Goal: Task Accomplishment & Management: Manage account settings

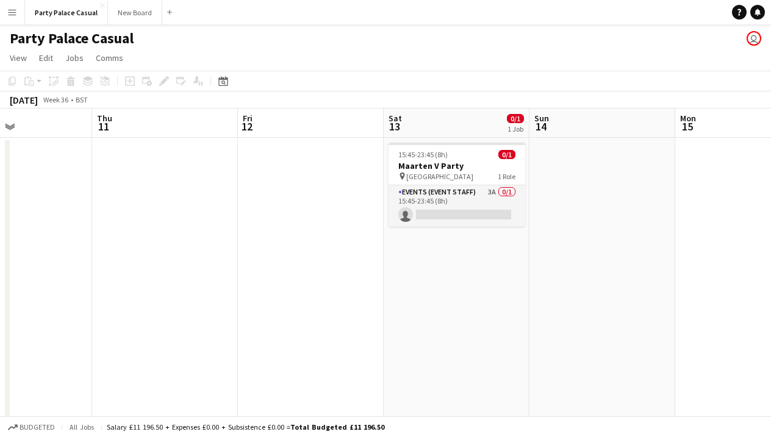
scroll to position [0, 528]
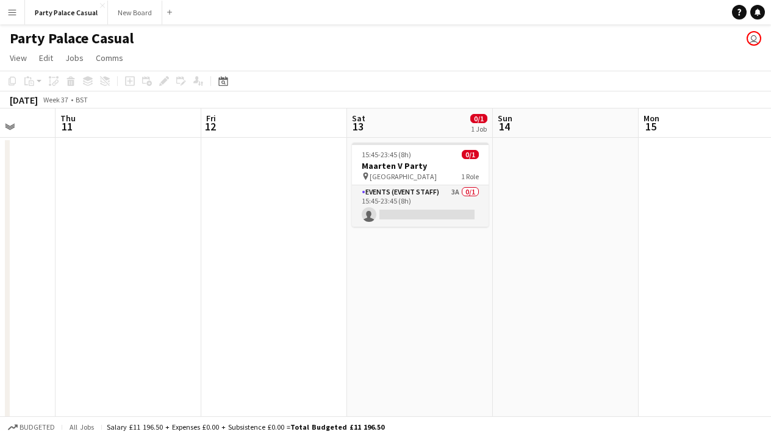
click at [391, 250] on app-date-cell "15:45-23:45 (8h) 0/1 Maarten V Party pin Cambridge 1 Role Events (Event Staff) …" at bounding box center [420, 332] width 146 height 389
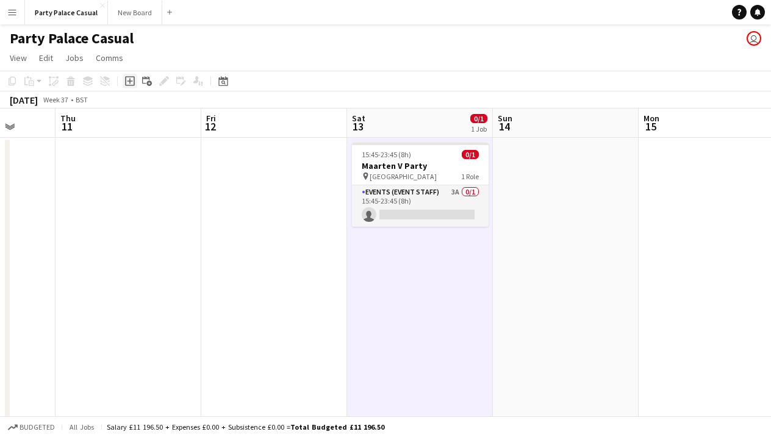
click at [132, 83] on icon "Add job" at bounding box center [130, 81] width 10 height 10
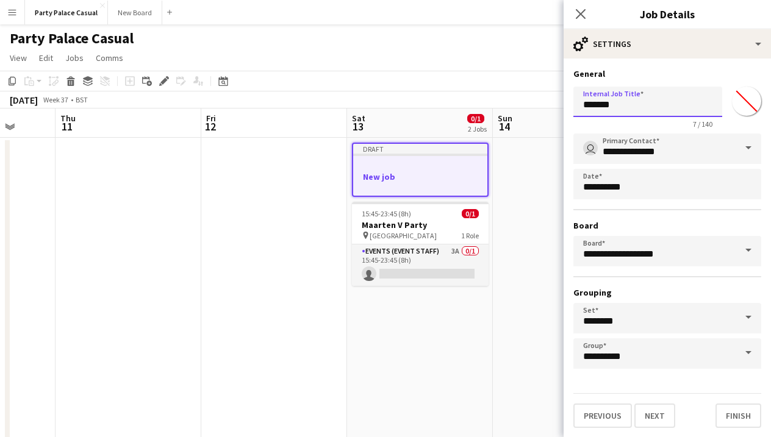
drag, startPoint x: 628, startPoint y: 106, endPoint x: 553, endPoint y: 107, distance: 75.6
click at [553, 107] on body "Menu Boards Boards Boards All jobs Status Workforce Workforce My Workforce Recr…" at bounding box center [385, 274] width 771 height 548
type input "**********"
click at [663, 420] on button "Next" at bounding box center [654, 416] width 41 height 24
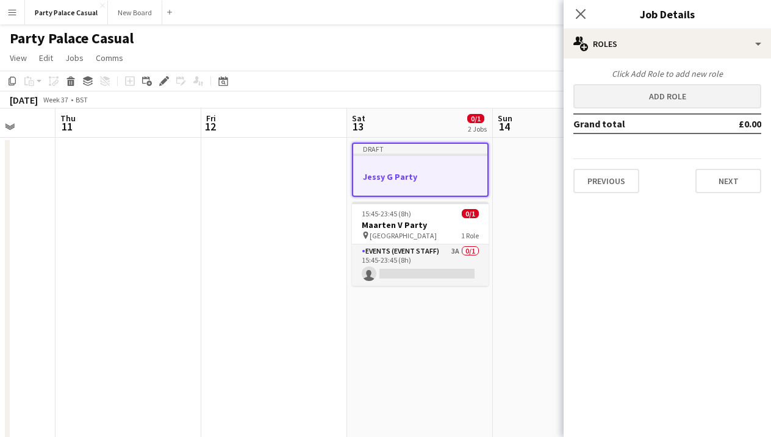
click at [662, 91] on button "Add role" at bounding box center [667, 96] width 188 height 24
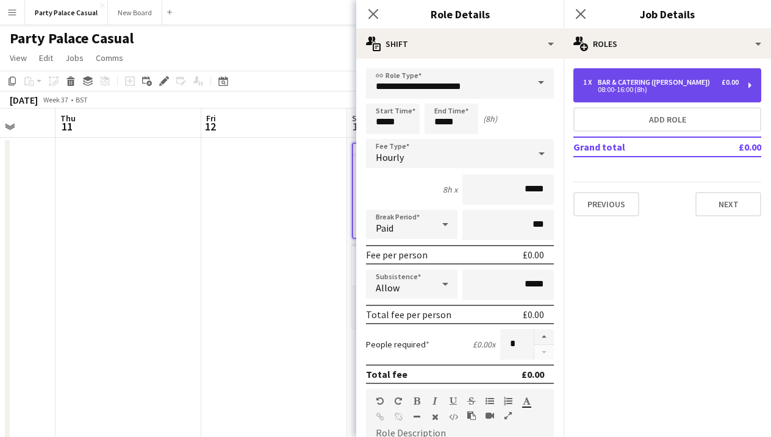
click at [661, 88] on div "08:00-16:00 (8h)" at bounding box center [661, 90] width 156 height 6
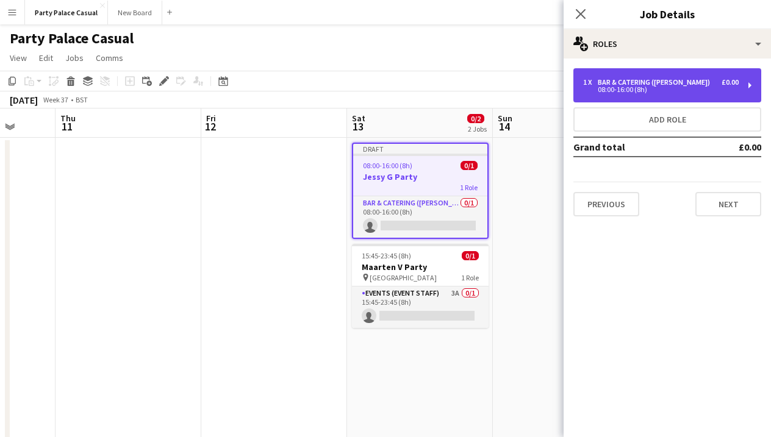
click at [667, 86] on div "Bar & Catering ([PERSON_NAME])" at bounding box center [656, 82] width 117 height 9
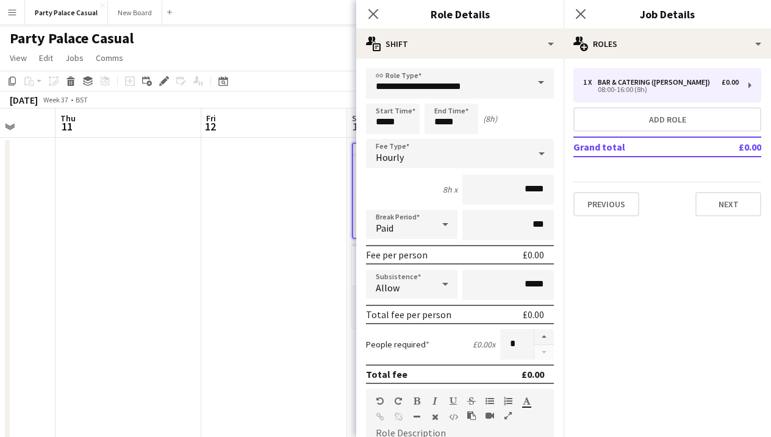
click at [531, 90] on span at bounding box center [541, 82] width 26 height 29
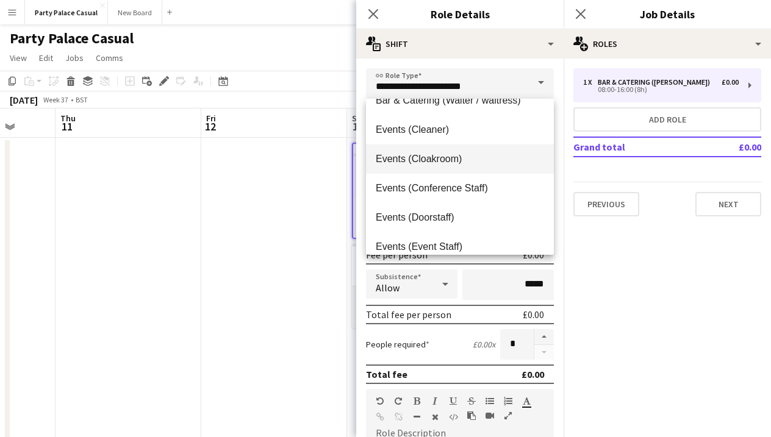
scroll to position [59, 0]
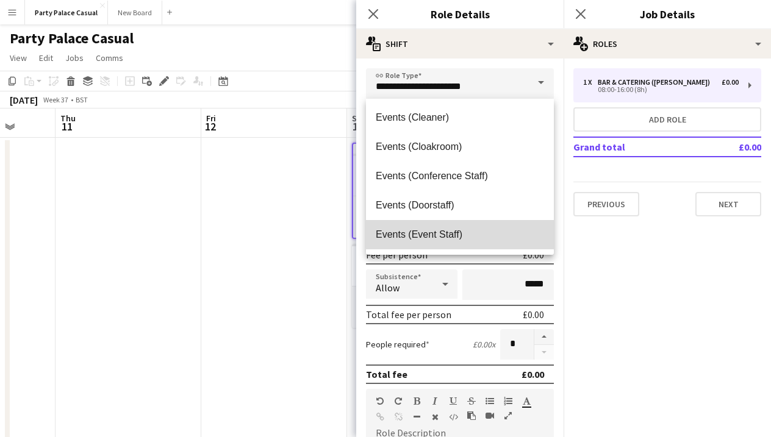
click at [478, 221] on mat-option "Events (Event Staff)" at bounding box center [460, 234] width 188 height 29
type input "**********"
click at [478, 221] on input "***" at bounding box center [508, 225] width 92 height 31
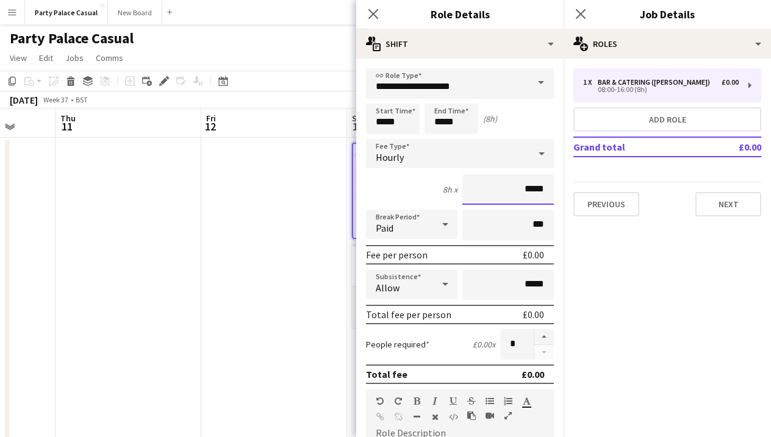
click at [527, 190] on input "*****" at bounding box center [508, 189] width 92 height 31
type input "******"
click at [380, 122] on input "*****" at bounding box center [393, 119] width 54 height 31
type input "*****"
drag, startPoint x: 444, startPoint y: 123, endPoint x: 434, endPoint y: 123, distance: 10.4
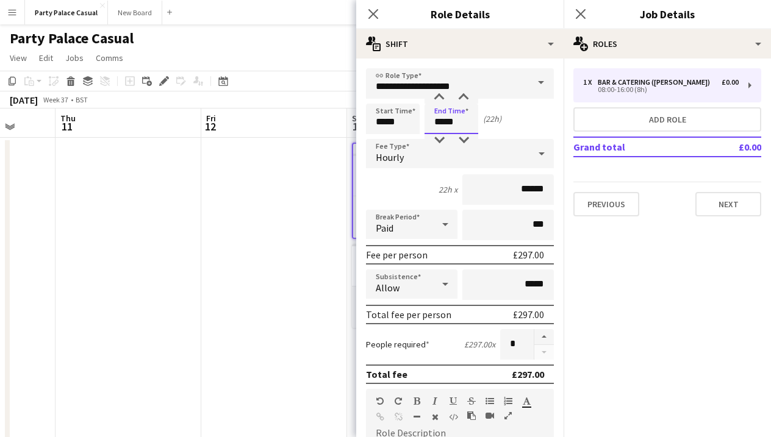
click at [434, 123] on input "*****" at bounding box center [452, 119] width 54 height 31
type input "*****"
click at [541, 336] on button "button" at bounding box center [544, 337] width 20 height 16
type input "*"
click at [595, 365] on mat-expansion-panel "pencil3 General details 1 x Bar & Catering ([PERSON_NAME]) £0.00 08:00-16:00 (8…" at bounding box center [667, 248] width 207 height 379
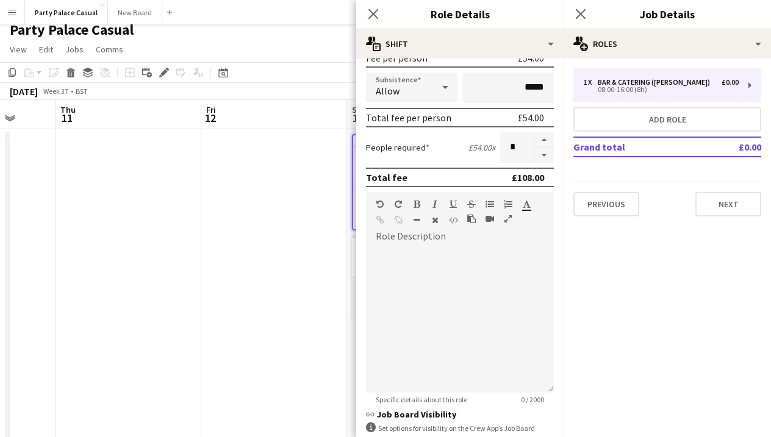
scroll to position [217, 0]
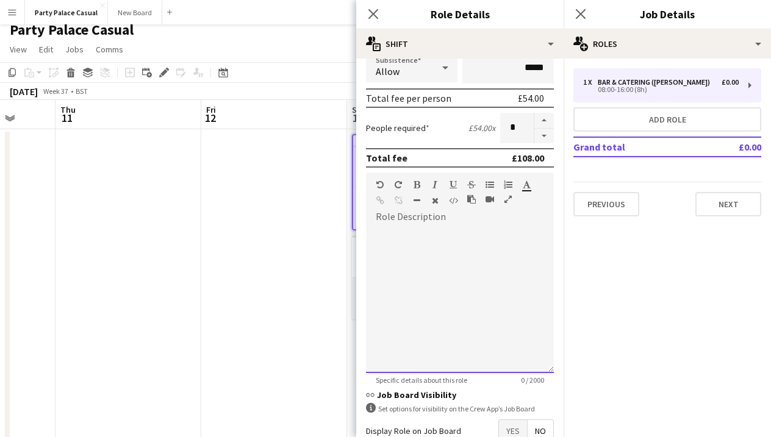
click at [469, 329] on div at bounding box center [460, 300] width 188 height 146
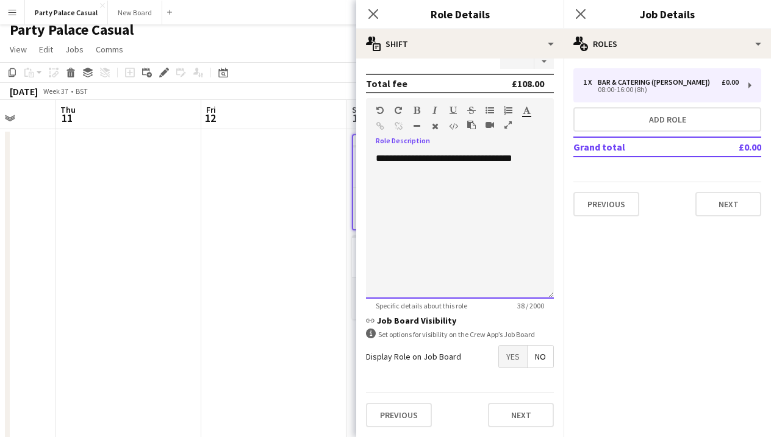
scroll to position [291, 0]
click at [514, 354] on span "Yes" at bounding box center [513, 357] width 28 height 22
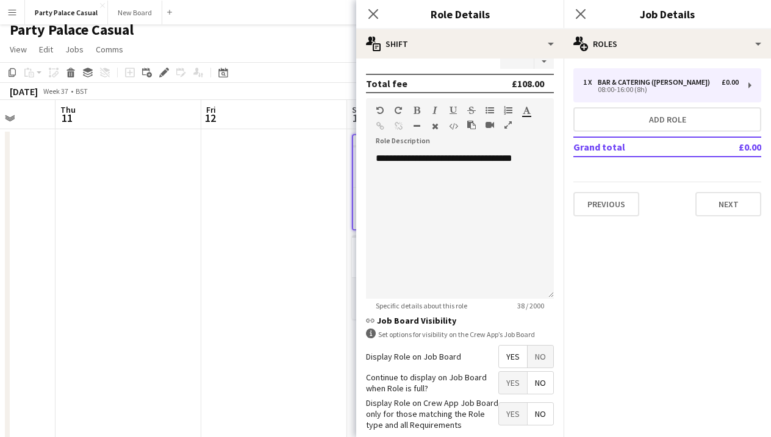
drag, startPoint x: 517, startPoint y: 383, endPoint x: 522, endPoint y: 399, distance: 16.6
click at [522, 399] on form "**********" at bounding box center [459, 138] width 207 height 723
click at [536, 387] on span "No" at bounding box center [541, 383] width 26 height 22
click at [526, 412] on span "Yes" at bounding box center [513, 414] width 28 height 22
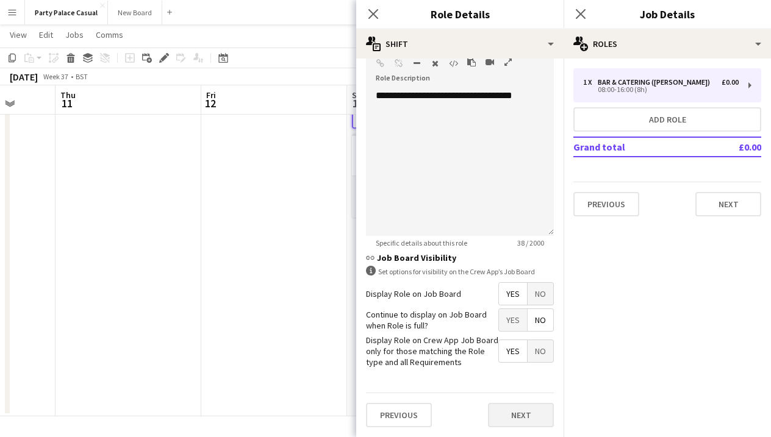
scroll to position [353, 0]
click at [519, 423] on button "Next" at bounding box center [521, 416] width 66 height 24
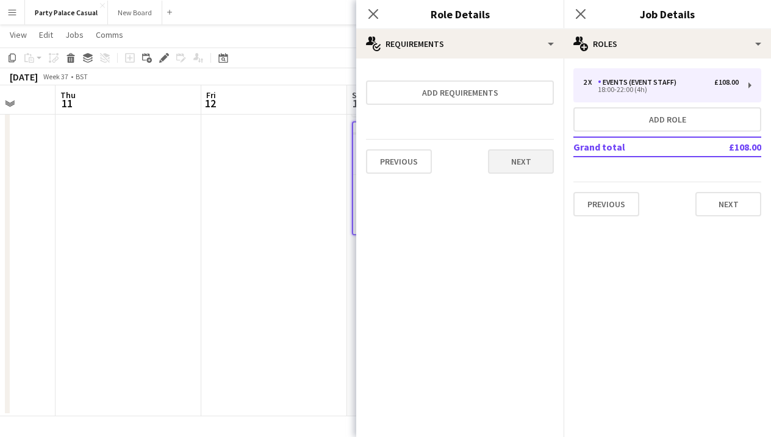
click at [508, 163] on button "Next" at bounding box center [521, 161] width 66 height 24
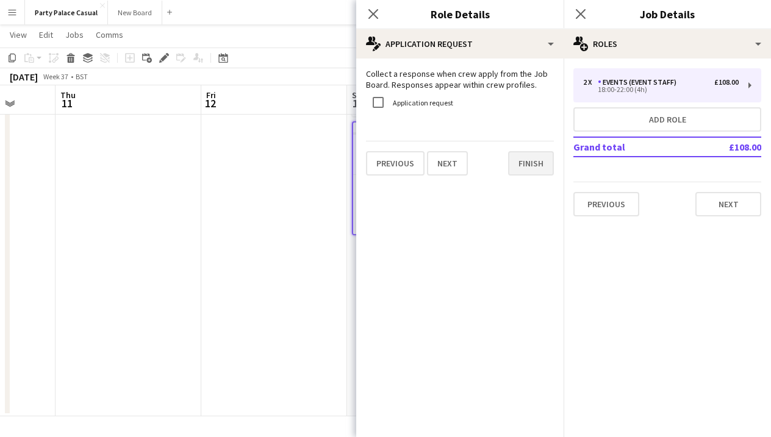
click at [514, 168] on button "Finish" at bounding box center [531, 163] width 46 height 24
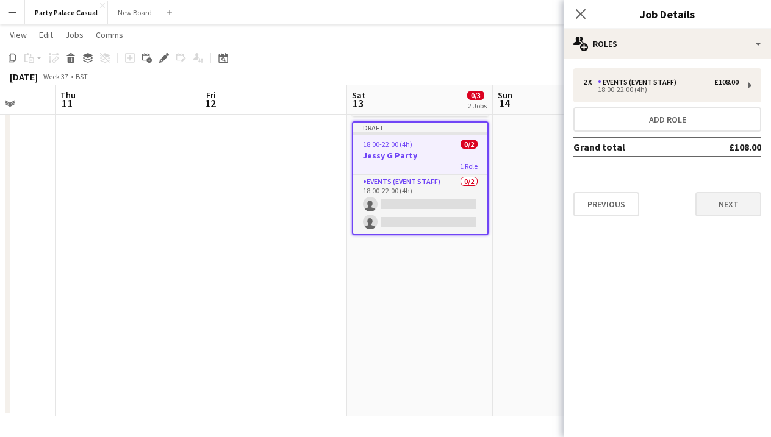
click at [714, 209] on button "Next" at bounding box center [728, 204] width 66 height 24
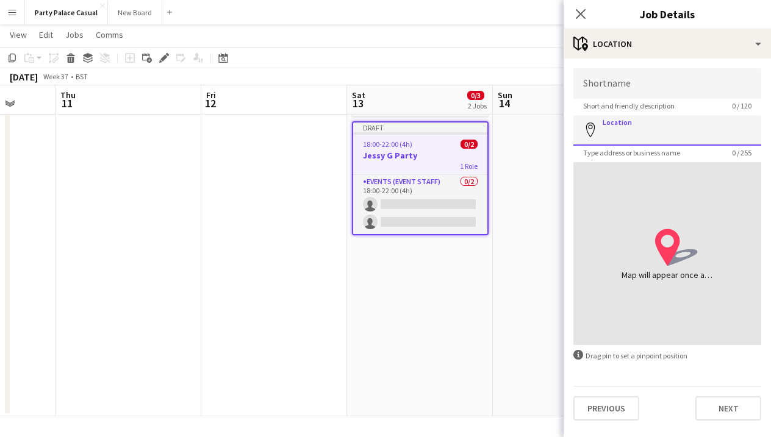
paste input "*********"
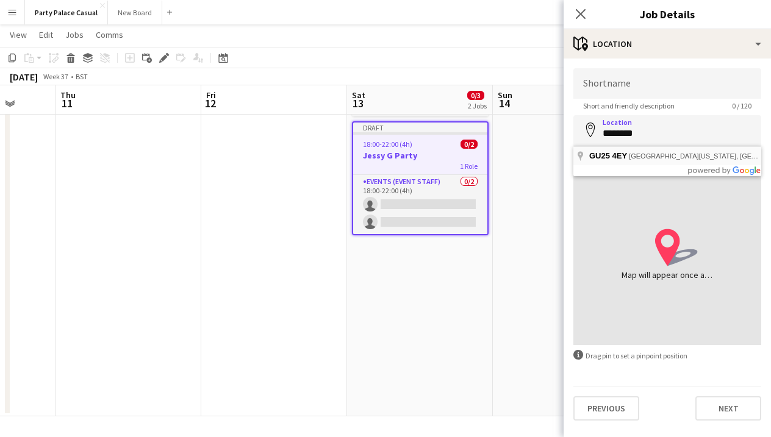
type input "**********"
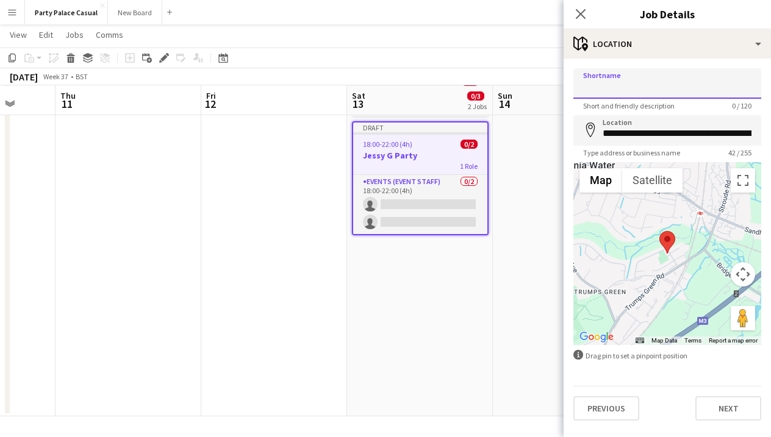
scroll to position [109, 0]
type input "*********"
click at [709, 407] on button "Next" at bounding box center [728, 409] width 66 height 24
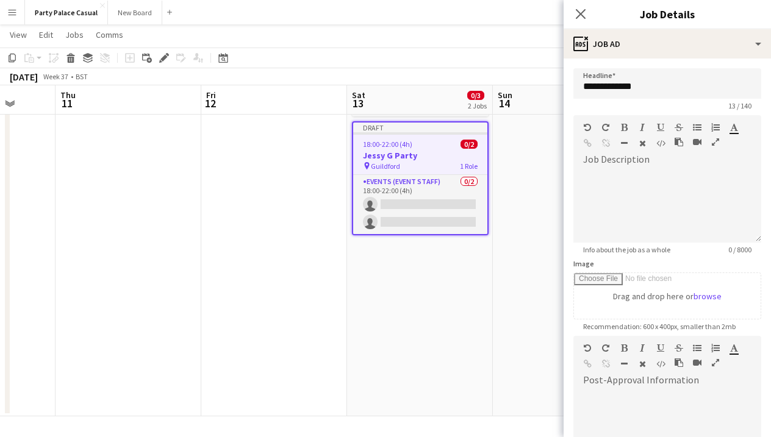
click at [677, 386] on div at bounding box center [667, 423] width 188 height 82
paste div
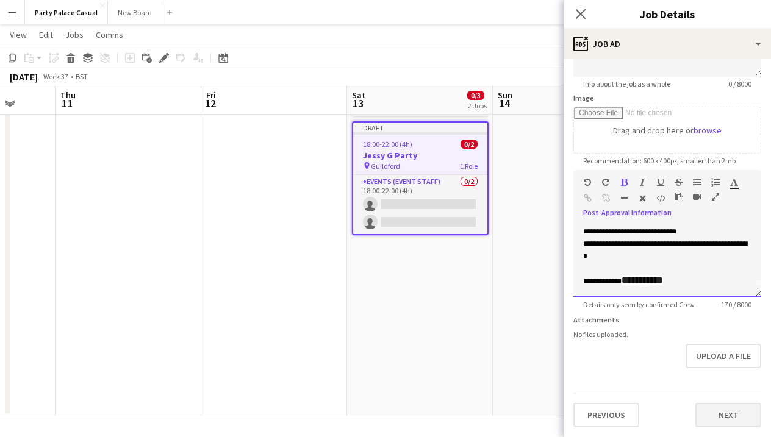
scroll to position [166, 0]
click at [736, 425] on button "Next" at bounding box center [728, 415] width 66 height 24
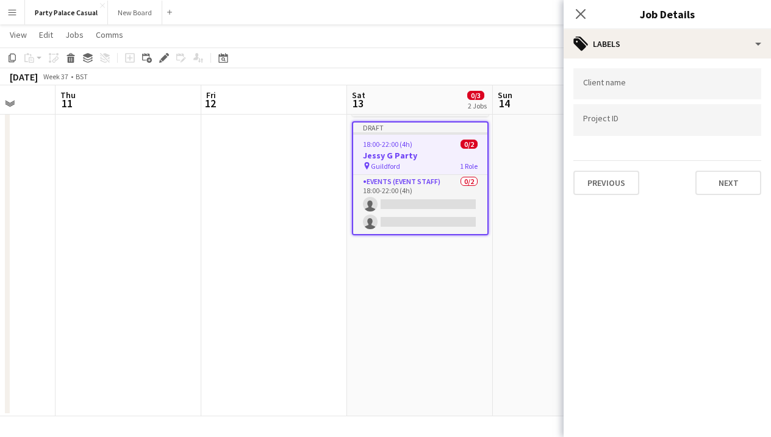
scroll to position [0, 0]
click at [711, 187] on button "Next" at bounding box center [728, 183] width 66 height 24
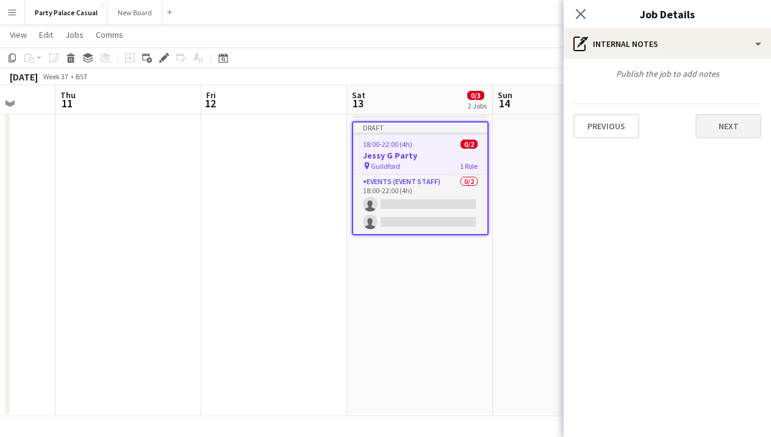
click at [715, 122] on button "Next" at bounding box center [728, 126] width 66 height 24
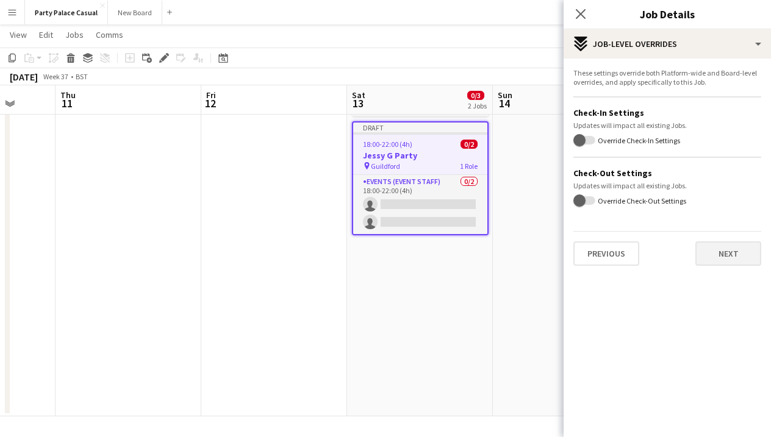
click at [733, 264] on button "Next" at bounding box center [728, 254] width 66 height 24
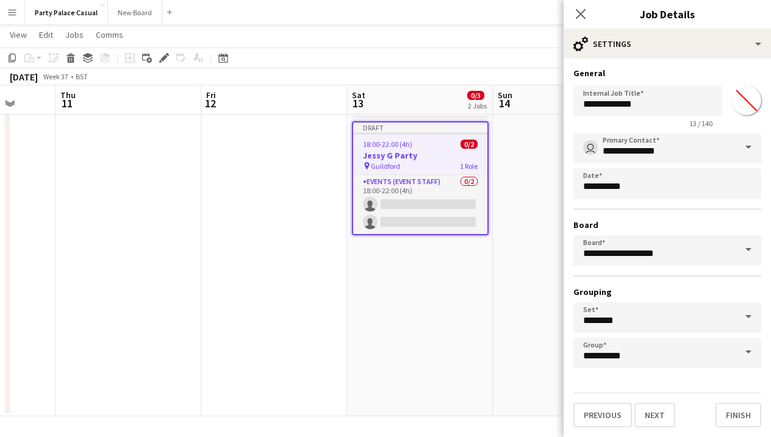
scroll to position [1, 0]
click at [740, 417] on button "Finish" at bounding box center [739, 415] width 46 height 24
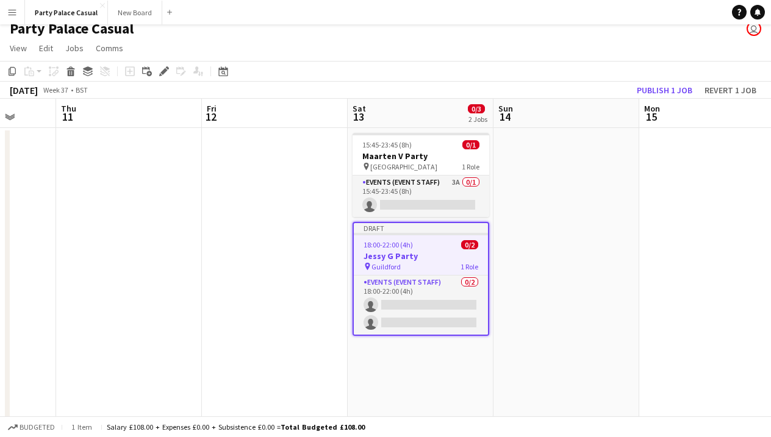
scroll to position [7, 0]
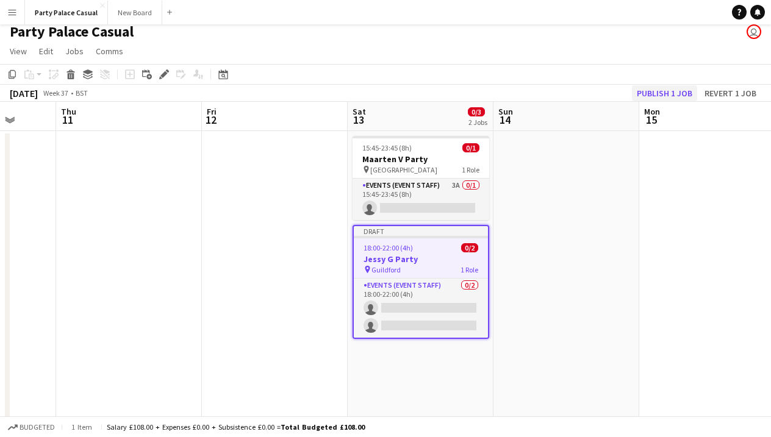
click at [649, 93] on button "Publish 1 job" at bounding box center [664, 93] width 65 height 16
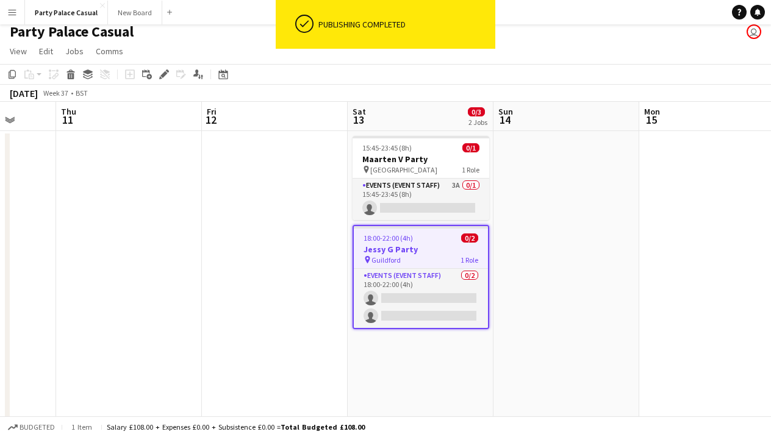
click at [535, 372] on app-date-cell at bounding box center [567, 325] width 146 height 389
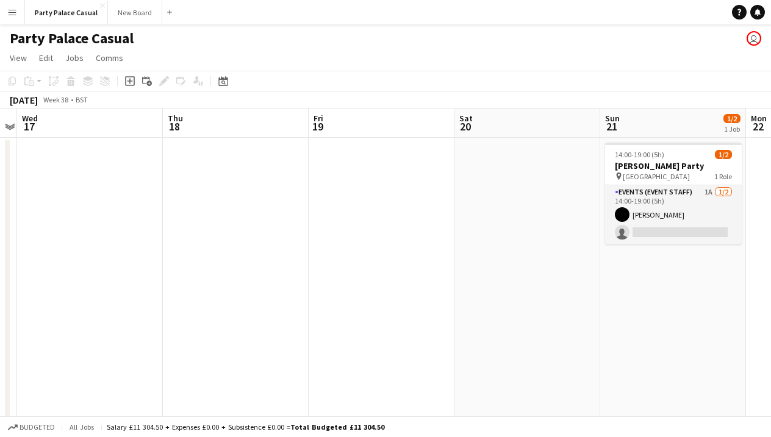
scroll to position [0, 569]
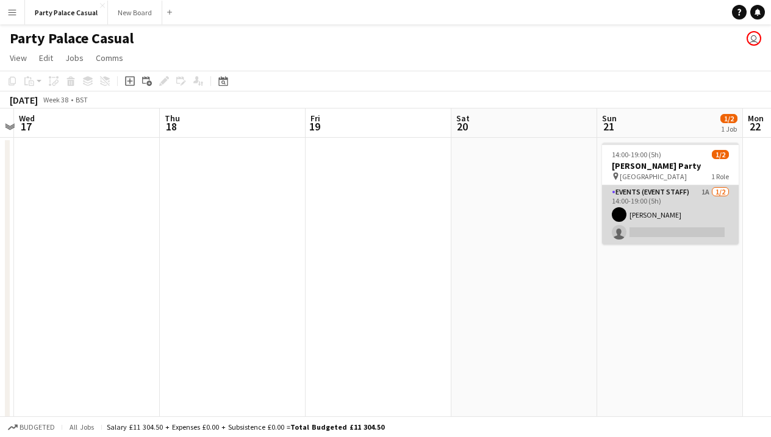
click at [663, 192] on app-card-role "Events (Event Staff) 1A [DATE] 14:00-19:00 (5h) [PERSON_NAME] single-neutral-ac…" at bounding box center [670, 214] width 137 height 59
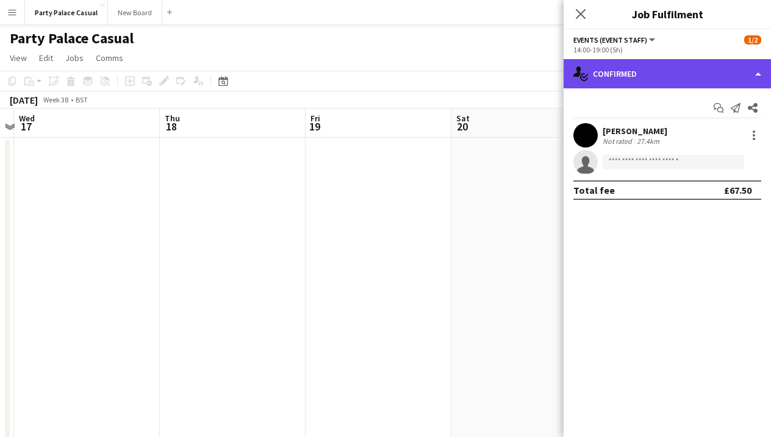
click at [666, 65] on div "single-neutral-actions-check-2 Confirmed" at bounding box center [667, 73] width 207 height 29
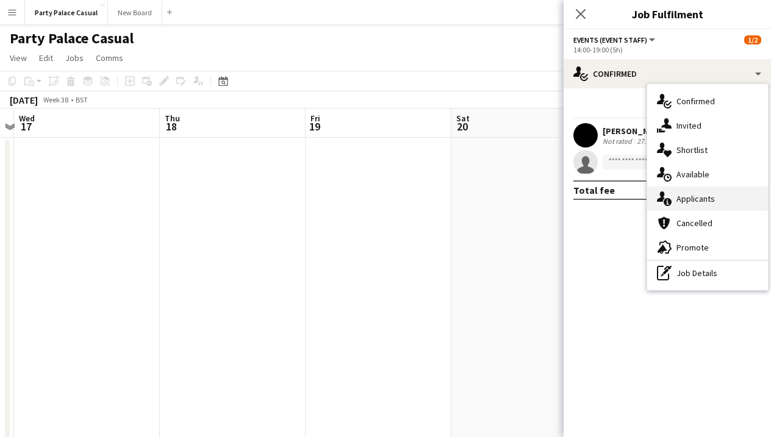
click at [697, 206] on div "single-neutral-actions-information Applicants" at bounding box center [707, 199] width 121 height 24
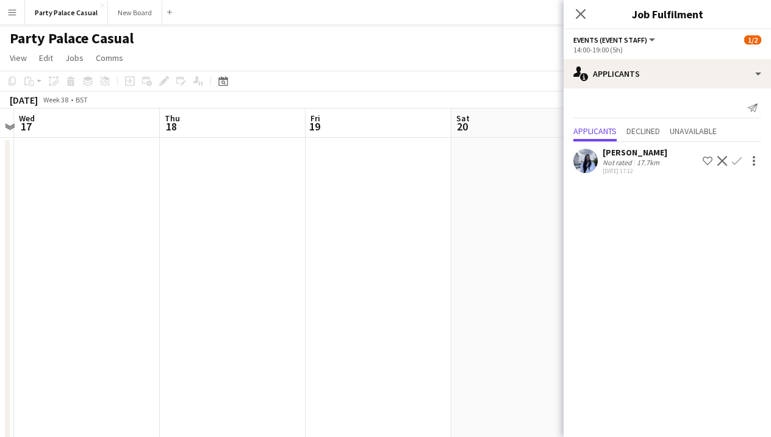
click at [485, 58] on app-page-menu "View Day view expanded Day view collapsed Month view Date picker Jump to [DATE]…" at bounding box center [385, 59] width 771 height 23
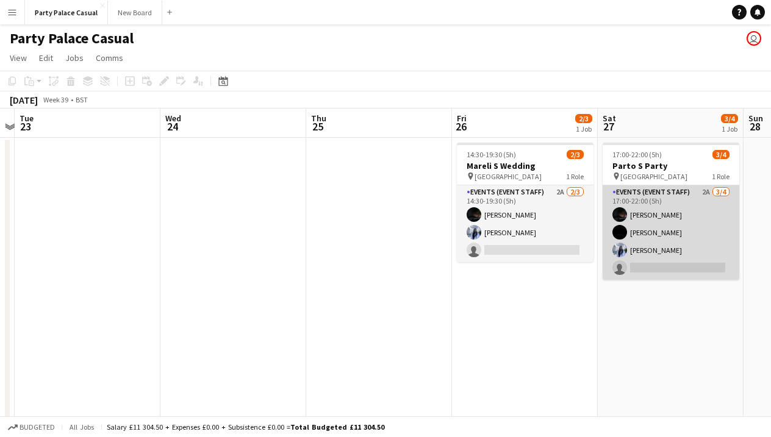
scroll to position [0, 574]
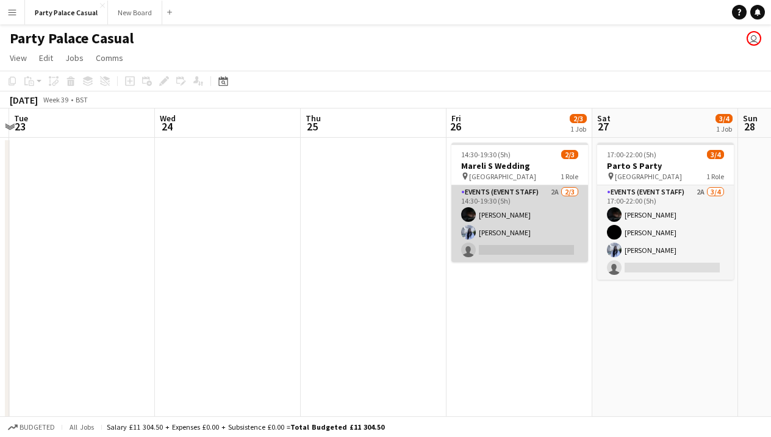
click at [556, 199] on app-card-role "Events (Event Staff) 2A [DATE] 14:30-19:30 (5h) Eziafa Iwe [PERSON_NAME] single…" at bounding box center [519, 223] width 137 height 77
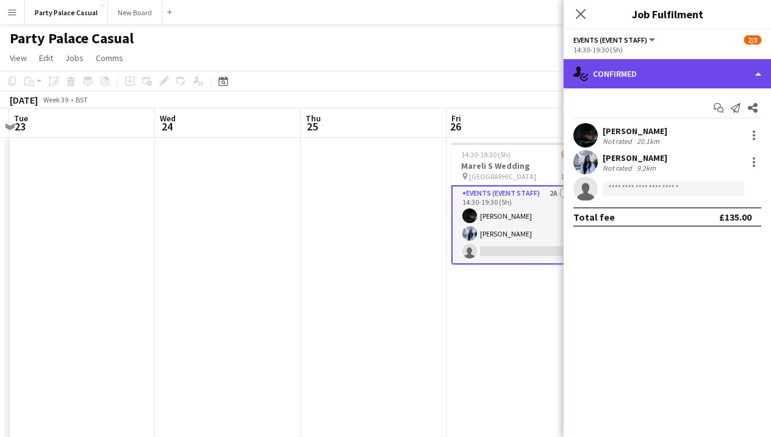
click at [687, 62] on div "single-neutral-actions-check-2 Confirmed" at bounding box center [667, 73] width 207 height 29
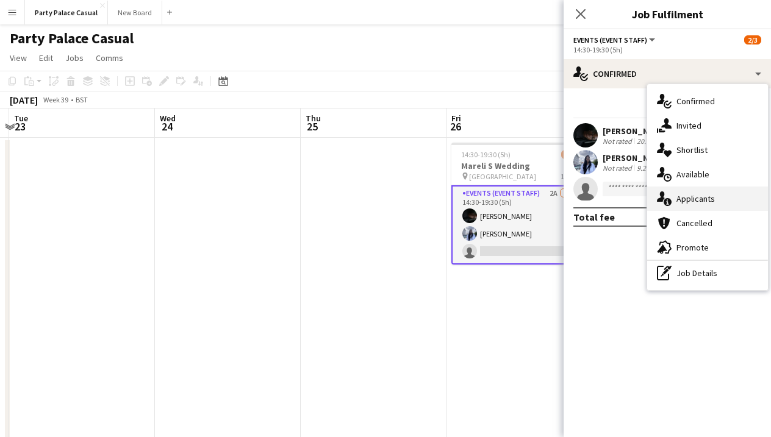
click at [705, 190] on div "single-neutral-actions-information Applicants" at bounding box center [707, 199] width 121 height 24
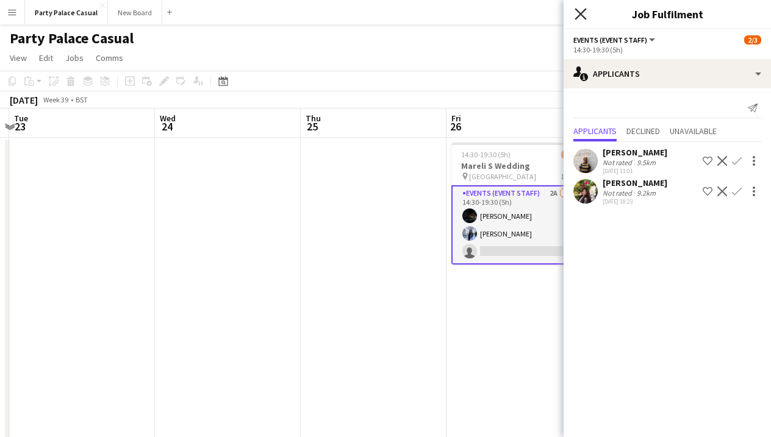
click at [581, 10] on icon "Close pop-in" at bounding box center [581, 14] width 12 height 12
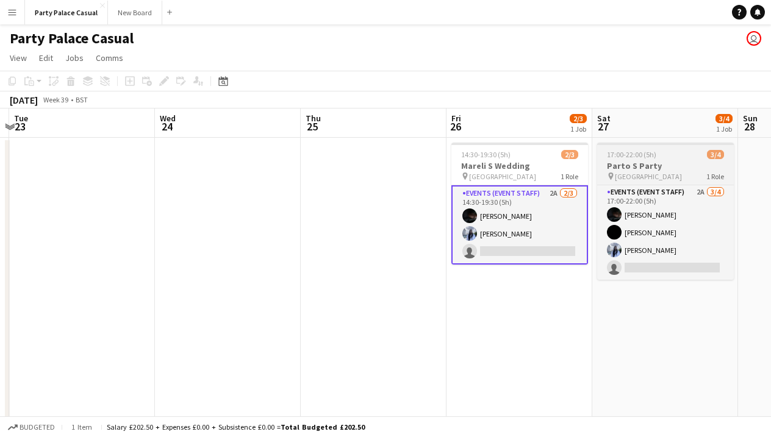
click at [678, 174] on div "pin [GEOGRAPHIC_DATA] 1 Role" at bounding box center [665, 176] width 137 height 10
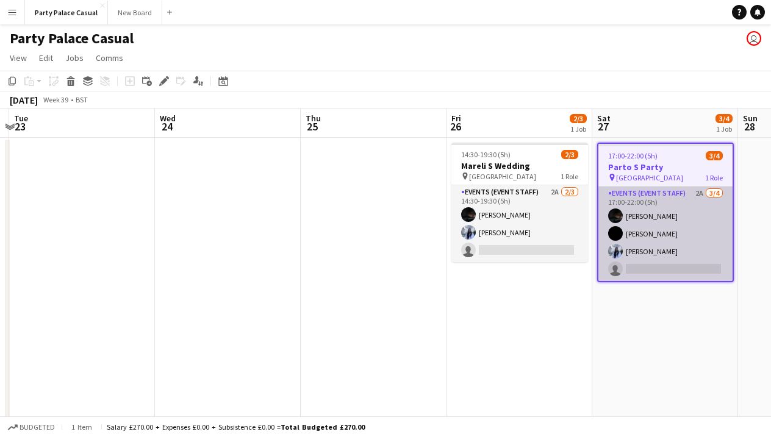
click at [686, 190] on app-card-role "Events (Event Staff) 2A [DATE] 17:00-22:00 (5h) [PERSON_NAME] [PERSON_NAME] [PE…" at bounding box center [665, 234] width 134 height 95
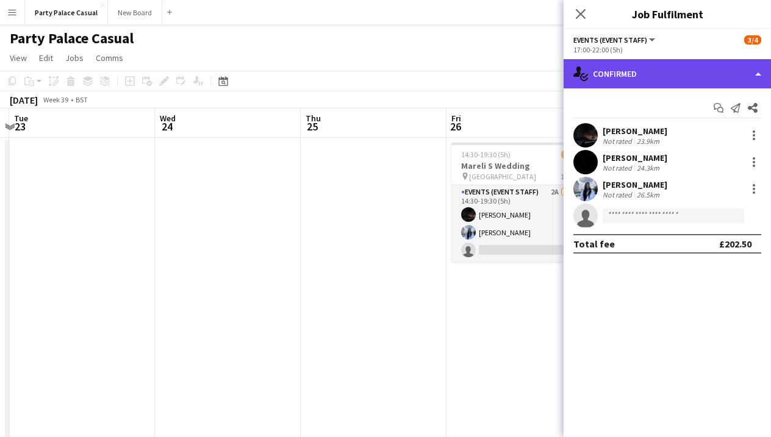
click at [706, 69] on div "single-neutral-actions-check-2 Confirmed" at bounding box center [667, 73] width 207 height 29
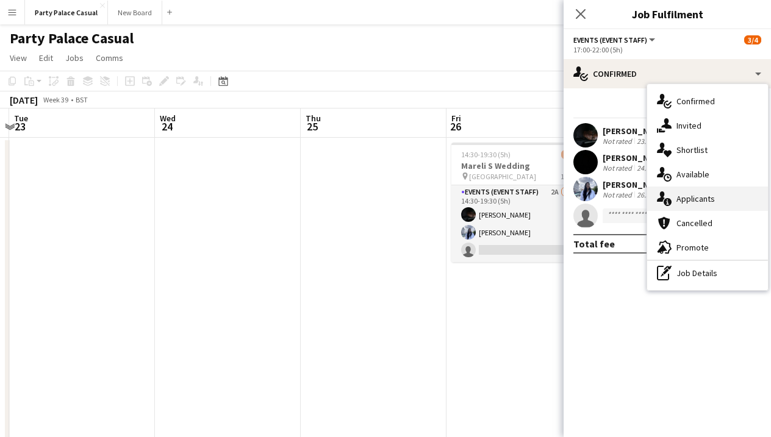
click at [715, 192] on div "single-neutral-actions-information Applicants" at bounding box center [707, 199] width 121 height 24
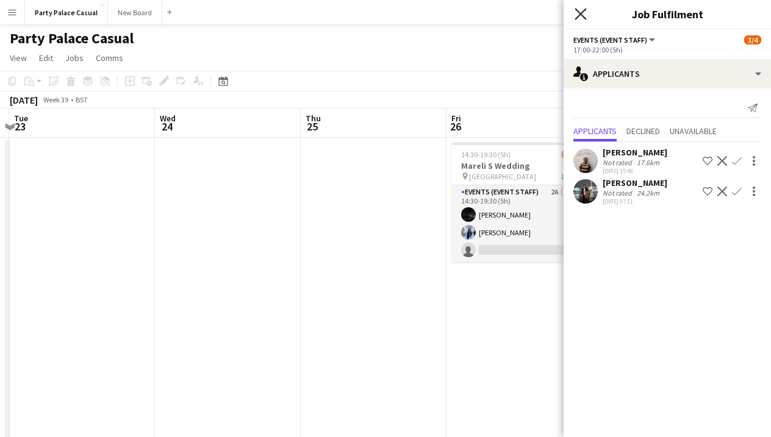
click at [575, 15] on icon "Close pop-in" at bounding box center [581, 14] width 12 height 12
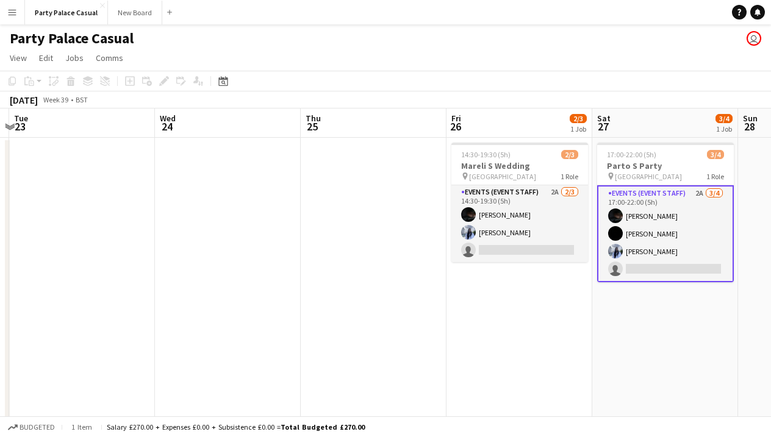
click at [695, 201] on app-card-role "Events (Event Staff) 2A [DATE] 17:00-22:00 (5h) [PERSON_NAME] [PERSON_NAME] [PE…" at bounding box center [665, 233] width 137 height 97
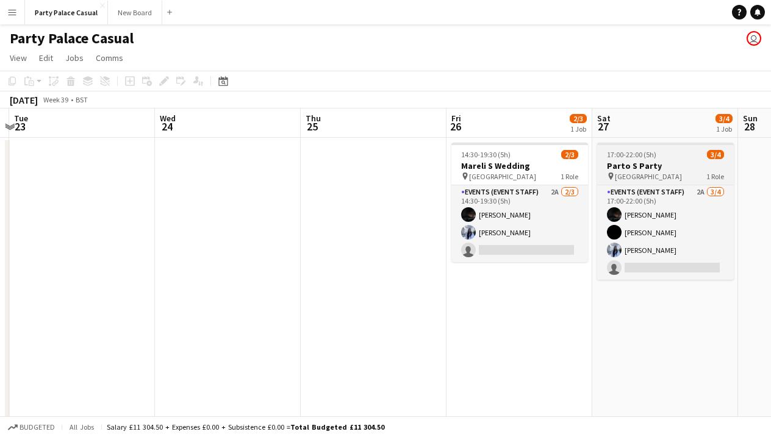
click at [664, 163] on h3 "Parto S Party" at bounding box center [665, 165] width 137 height 11
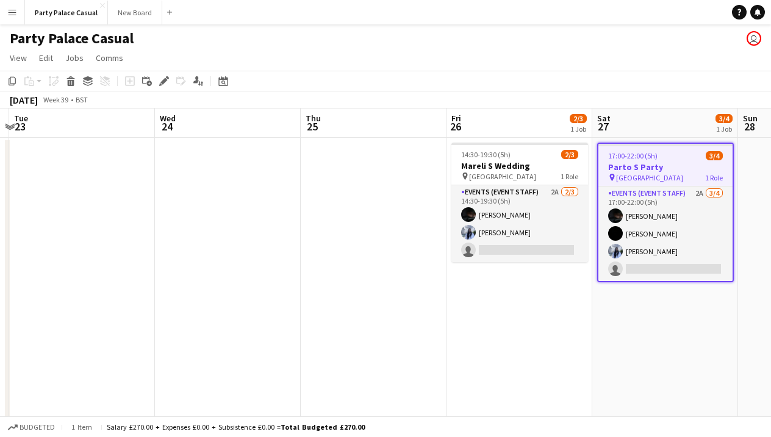
click at [668, 178] on div "pin [GEOGRAPHIC_DATA] 1 Role" at bounding box center [665, 178] width 134 height 10
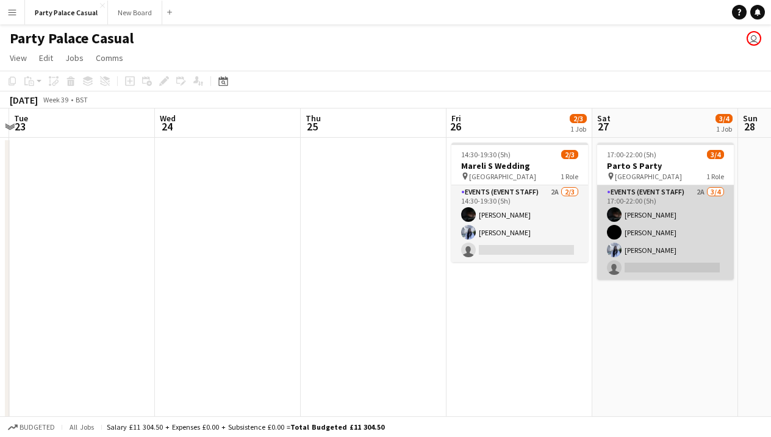
click at [664, 205] on app-card-role "Events (Event Staff) 2A [DATE] 17:00-22:00 (5h) [PERSON_NAME] [PERSON_NAME] [PE…" at bounding box center [665, 232] width 137 height 95
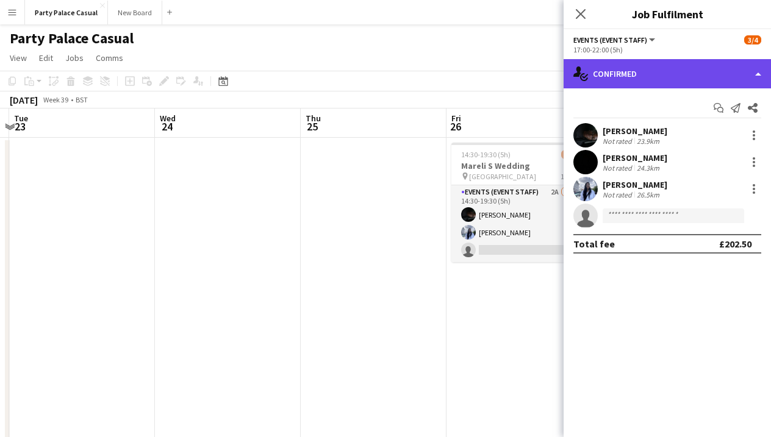
click at [703, 72] on div "single-neutral-actions-check-2 Confirmed" at bounding box center [667, 73] width 207 height 29
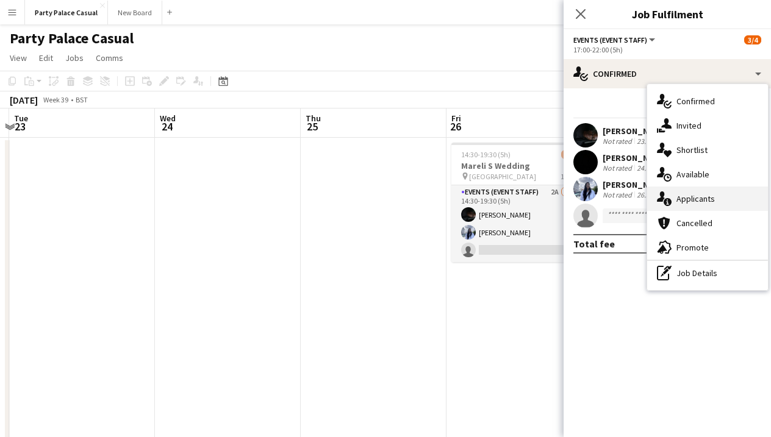
click at [694, 195] on span "Applicants" at bounding box center [696, 198] width 38 height 11
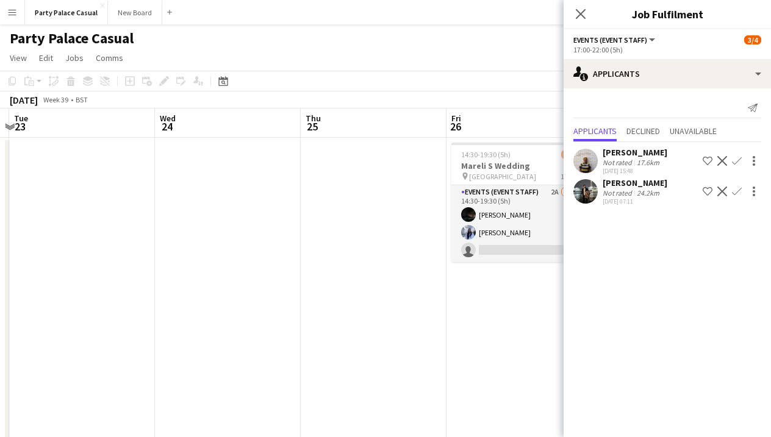
click at [738, 194] on app-icon "Confirm" at bounding box center [737, 192] width 10 height 10
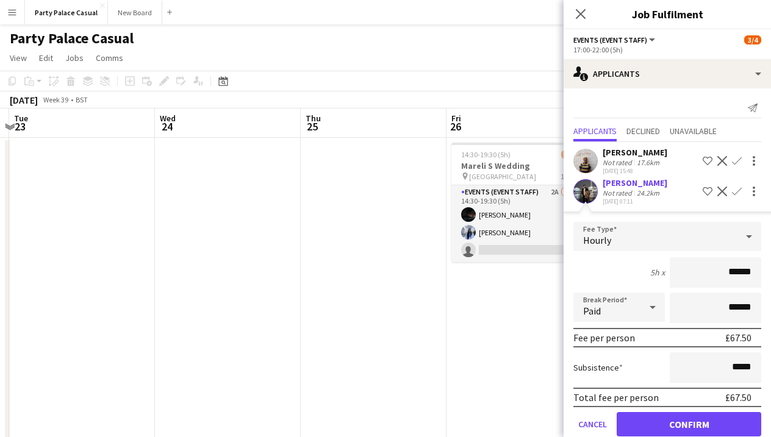
click at [716, 431] on button "Confirm" at bounding box center [689, 424] width 145 height 24
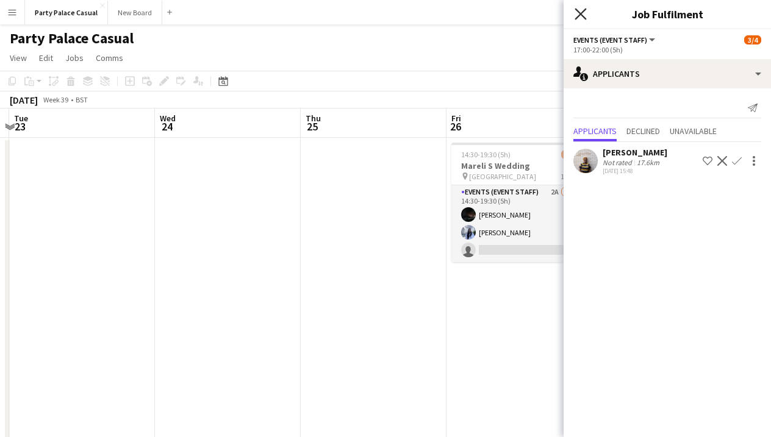
click at [576, 9] on icon at bounding box center [581, 14] width 12 height 12
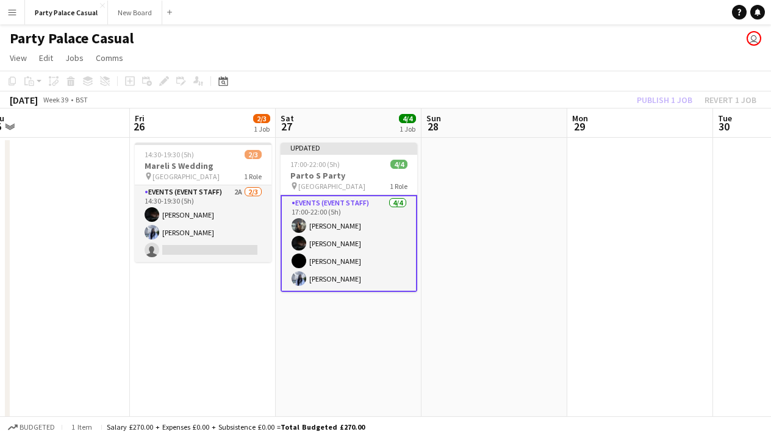
scroll to position [0, 306]
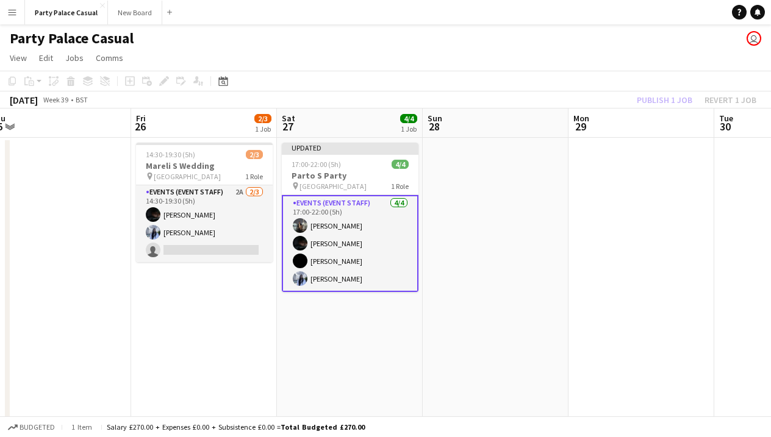
click at [190, 322] on app-date-cell "14:30-19:30 (5h) 2/3 [PERSON_NAME] S Wedding pin London 1 Role Events (Event St…" at bounding box center [204, 332] width 146 height 389
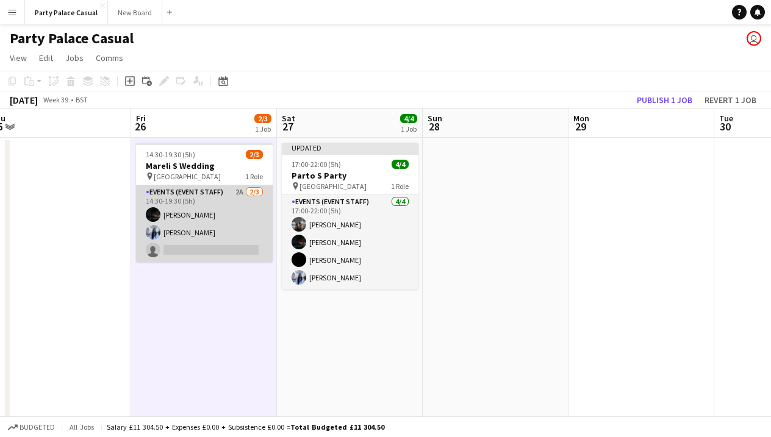
click at [221, 214] on app-card-role "Events (Event Staff) 2A [DATE] 14:30-19:30 (5h) Eziafa Iwe [PERSON_NAME] single…" at bounding box center [204, 223] width 137 height 77
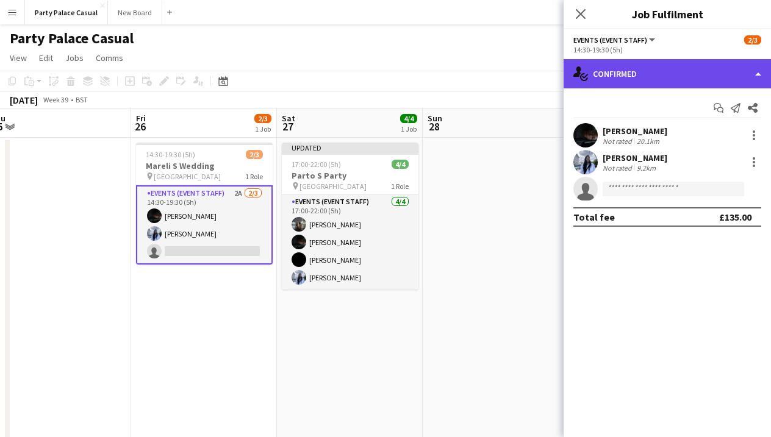
click at [701, 71] on div "single-neutral-actions-check-2 Confirmed" at bounding box center [667, 73] width 207 height 29
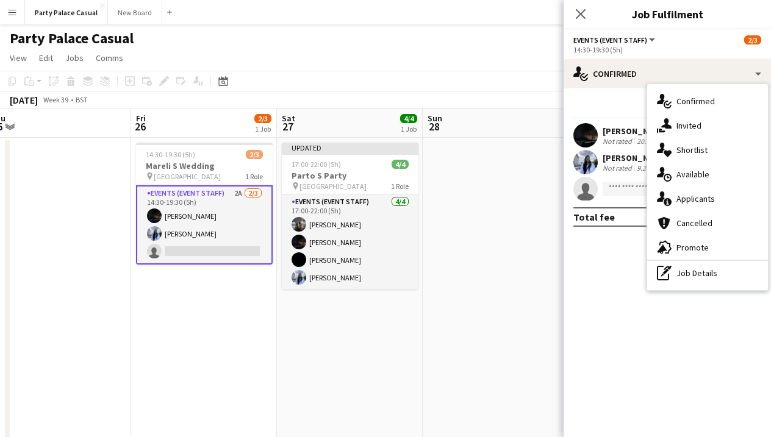
click at [218, 249] on app-card-role "Events (Event Staff) 2A [DATE] 14:30-19:30 (5h) Eziafa Iwe [PERSON_NAME] single…" at bounding box center [204, 224] width 137 height 79
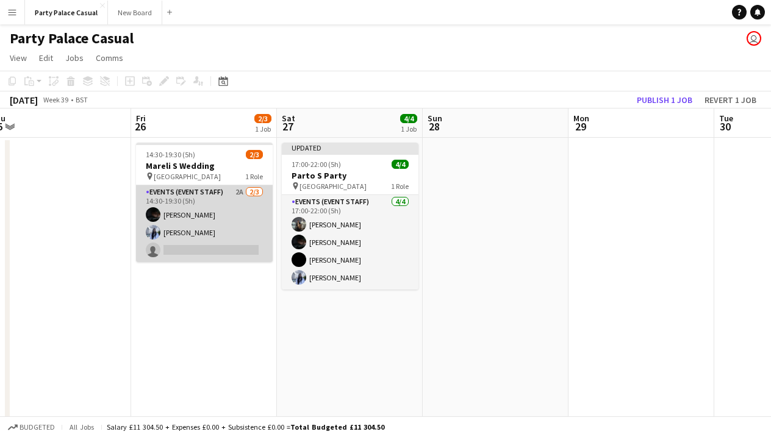
click at [217, 249] on app-card-role "Events (Event Staff) 2A [DATE] 14:30-19:30 (5h) Eziafa Iwe [PERSON_NAME] single…" at bounding box center [204, 223] width 137 height 77
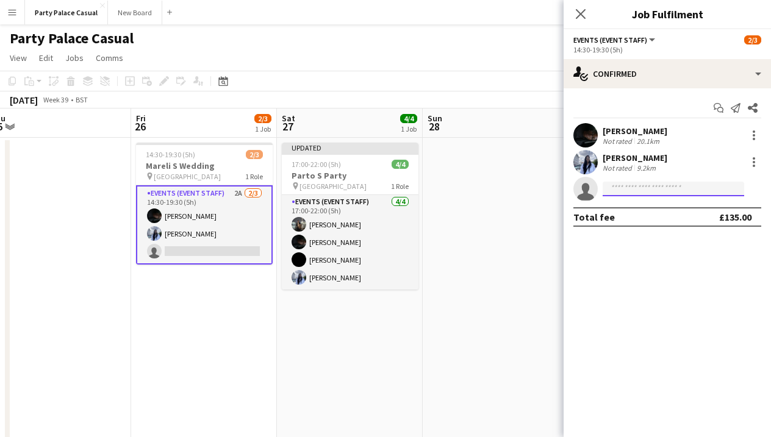
click at [657, 194] on input at bounding box center [674, 189] width 142 height 15
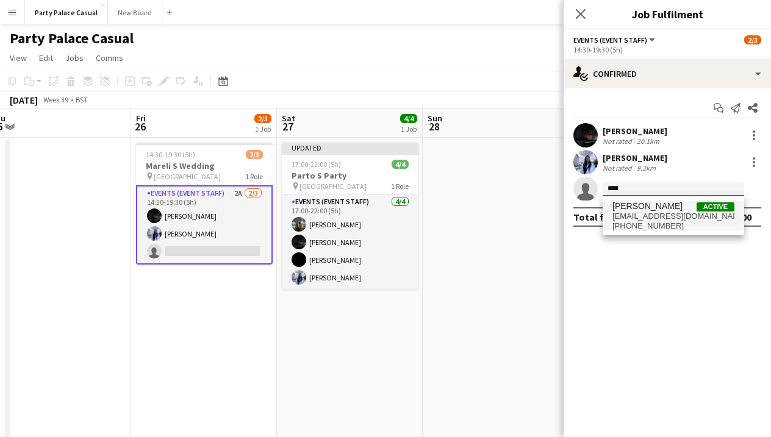
type input "****"
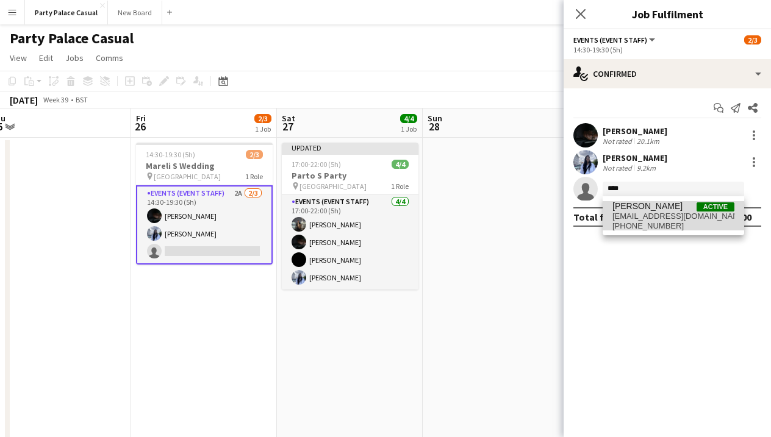
click at [650, 222] on span "[PHONE_NUMBER]" at bounding box center [673, 226] width 122 height 10
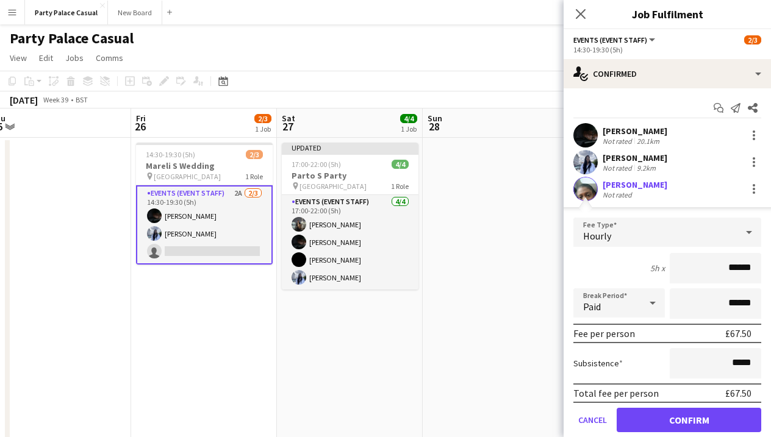
click at [736, 268] on input "******" at bounding box center [716, 268] width 92 height 31
drag, startPoint x: 707, startPoint y: 428, endPoint x: 745, endPoint y: 267, distance: 166.2
click at [745, 267] on form "Fee Type Hourly 5h x ****** Break Period Paid ****** Fee per person £75.00 Subs…" at bounding box center [667, 330] width 207 height 225
click at [739, 268] on input "******" at bounding box center [716, 268] width 92 height 31
type input "******"
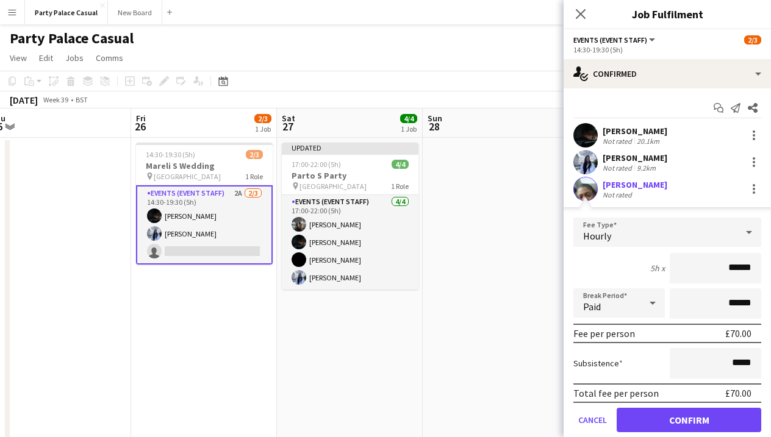
drag, startPoint x: 697, startPoint y: 412, endPoint x: 531, endPoint y: 431, distance: 167.0
click at [531, 431] on body "Menu Boards Boards Boards All jobs Status Workforce Workforce My Workforce Recr…" at bounding box center [385, 274] width 771 height 548
click at [750, 187] on div at bounding box center [754, 189] width 15 height 15
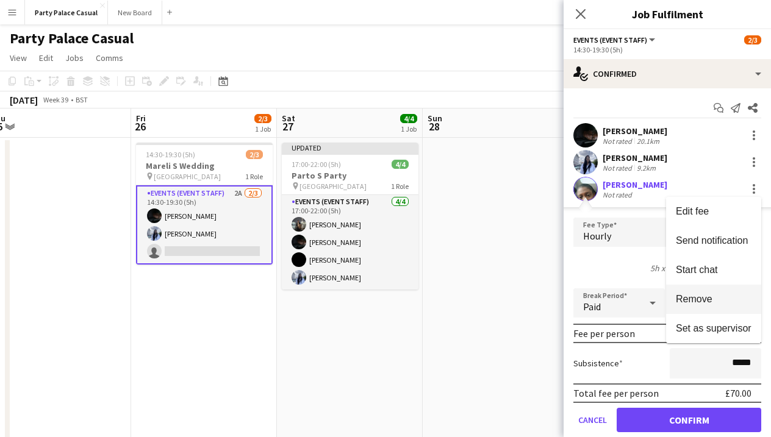
click at [725, 296] on span "Remove" at bounding box center [714, 299] width 76 height 11
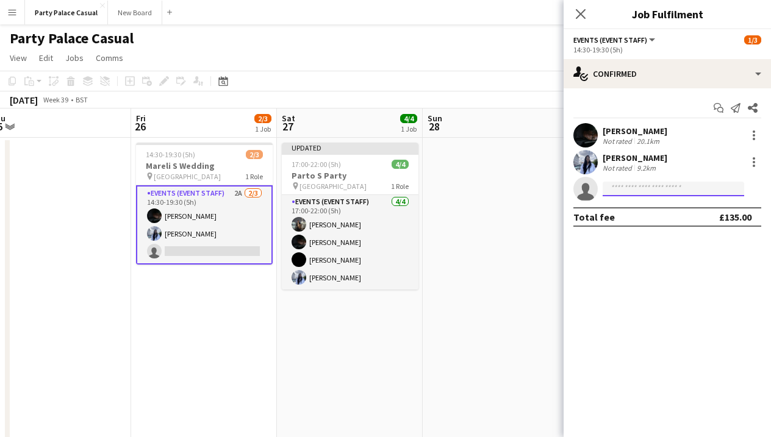
click at [675, 183] on input at bounding box center [674, 189] width 142 height 15
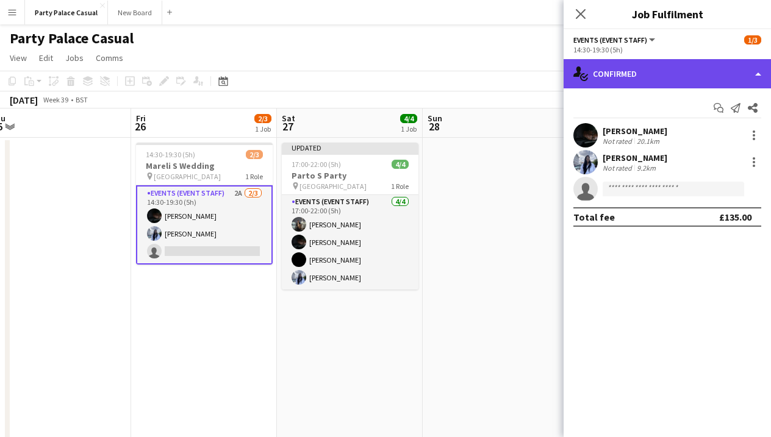
click at [687, 77] on div "single-neutral-actions-check-2 Confirmed" at bounding box center [667, 73] width 207 height 29
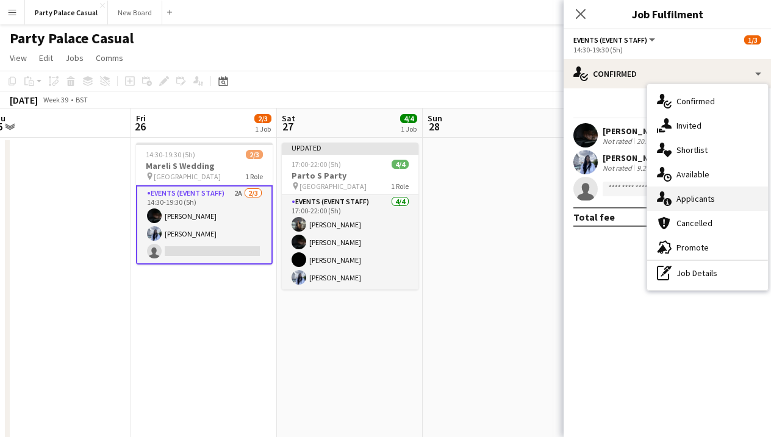
click at [716, 192] on div "single-neutral-actions-information Applicants" at bounding box center [707, 199] width 121 height 24
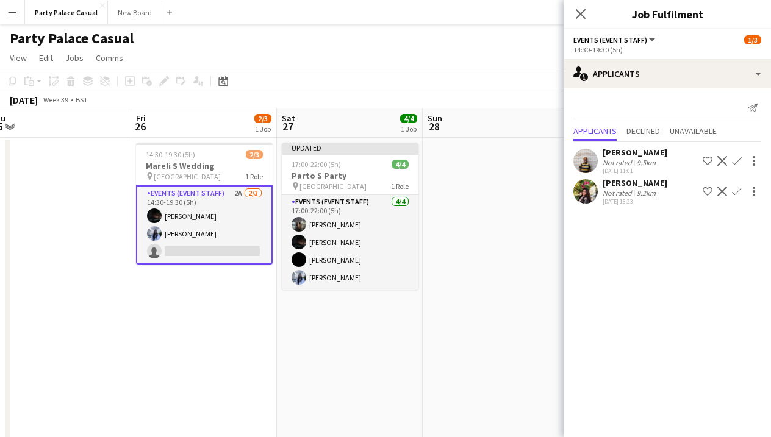
click at [735, 192] on app-icon "Confirm" at bounding box center [737, 192] width 10 height 10
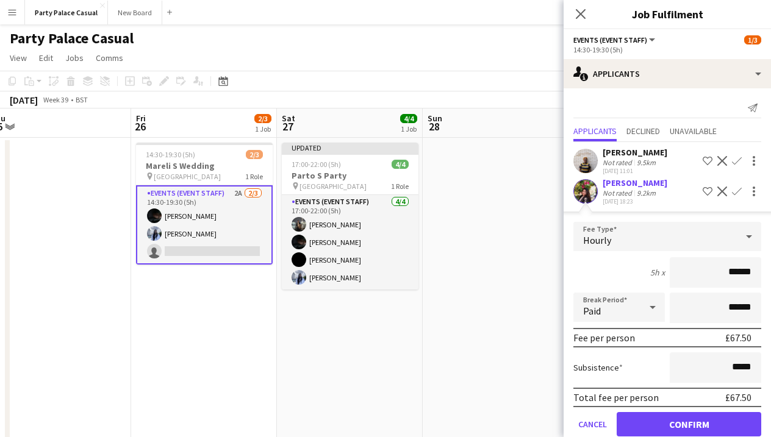
click at [683, 433] on button "Confirm" at bounding box center [689, 424] width 145 height 24
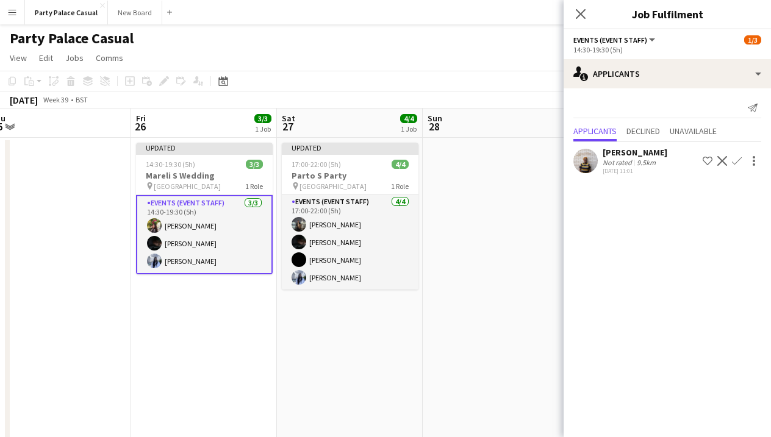
click at [494, 226] on app-date-cell at bounding box center [496, 332] width 146 height 389
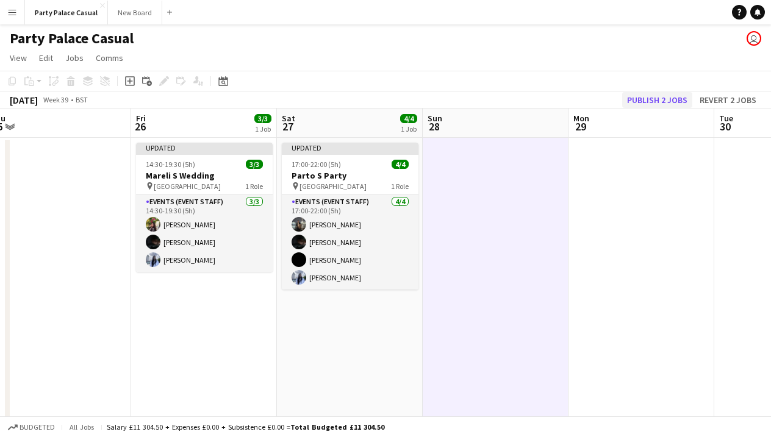
click at [638, 93] on button "Publish 2 jobs" at bounding box center [657, 100] width 70 height 16
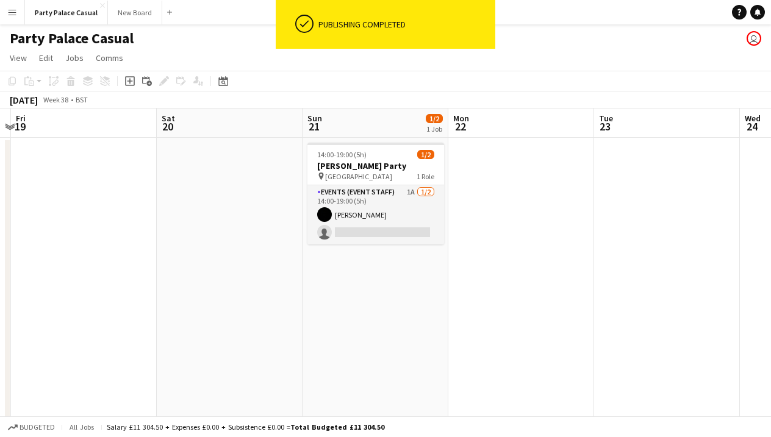
scroll to position [0, 274]
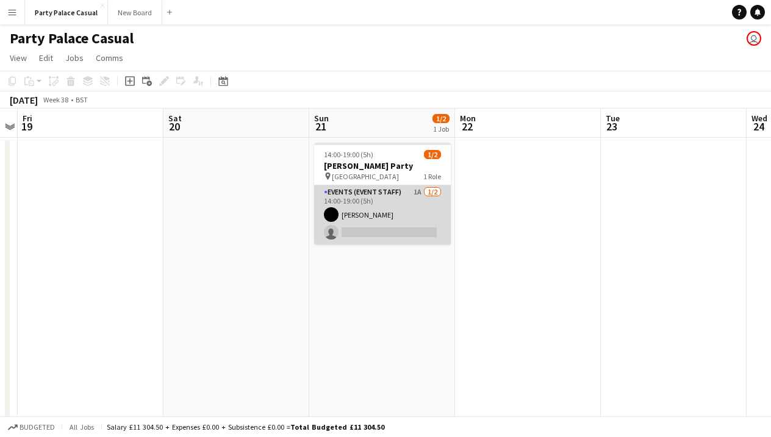
click at [415, 220] on app-card-role "Events (Event Staff) 1A [DATE] 14:00-19:00 (5h) [PERSON_NAME] single-neutral-ac…" at bounding box center [382, 214] width 137 height 59
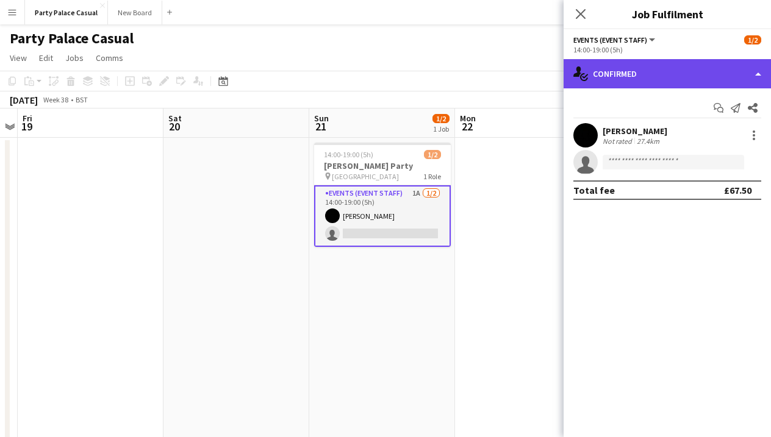
click at [721, 76] on div "single-neutral-actions-check-2 Confirmed" at bounding box center [667, 73] width 207 height 29
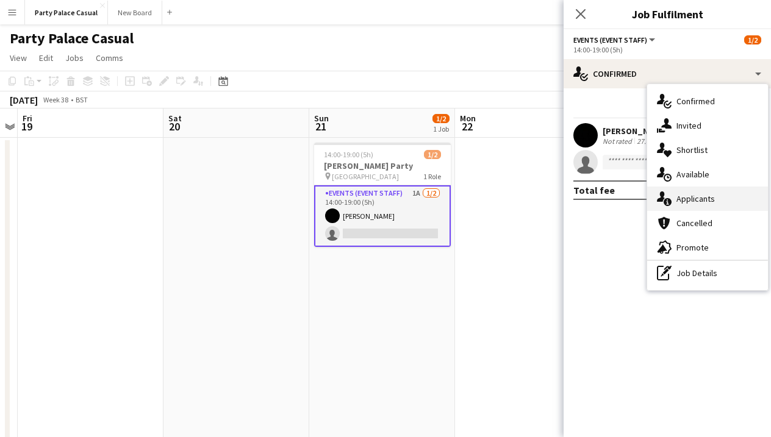
click at [705, 198] on span "Applicants" at bounding box center [696, 198] width 38 height 11
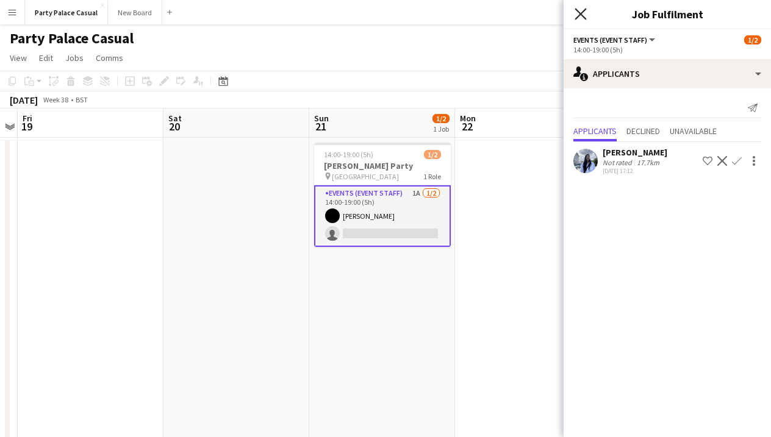
click at [581, 12] on icon "Close pop-in" at bounding box center [581, 14] width 12 height 12
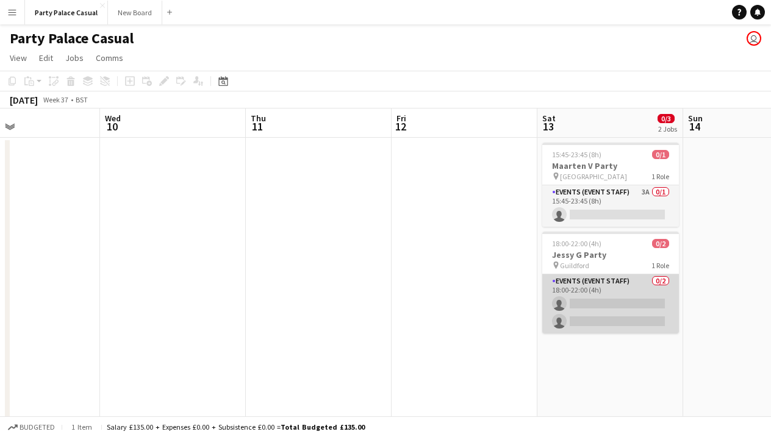
scroll to position [0, 311]
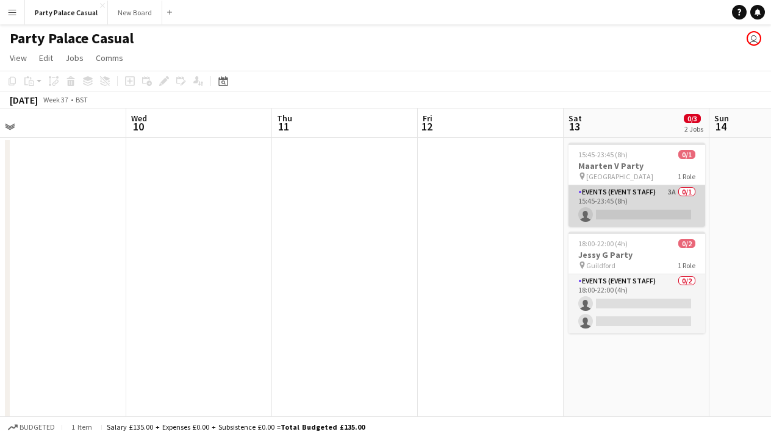
click at [633, 192] on app-card-role "Events (Event Staff) 3A 0/1 15:45-23:45 (8h) single-neutral-actions" at bounding box center [637, 205] width 137 height 41
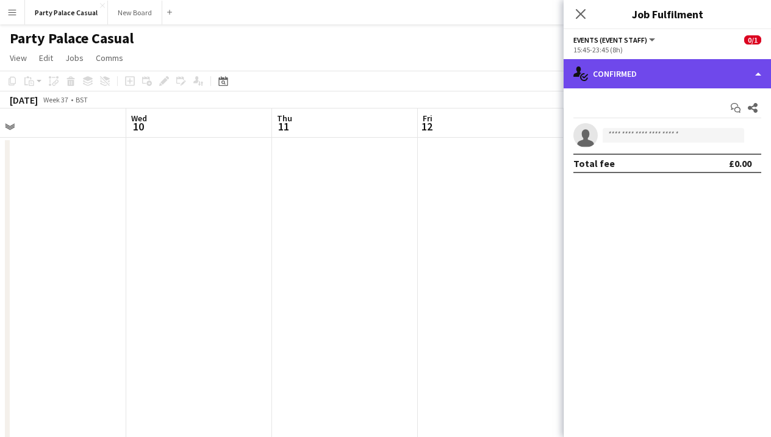
click at [666, 81] on div "single-neutral-actions-check-2 Confirmed" at bounding box center [667, 73] width 207 height 29
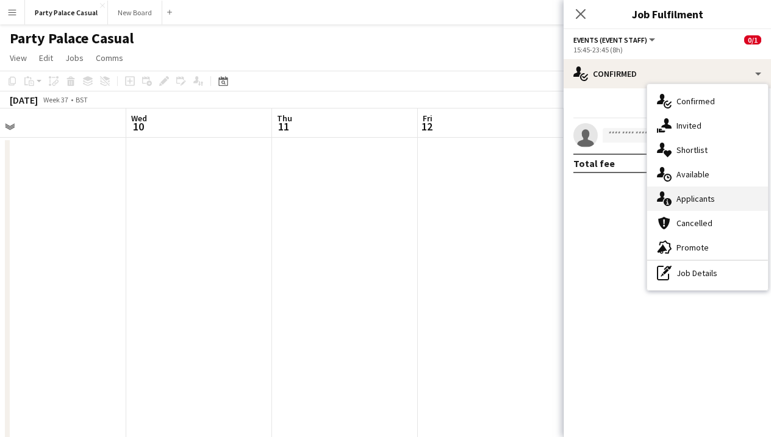
click at [691, 196] on span "Applicants" at bounding box center [696, 198] width 38 height 11
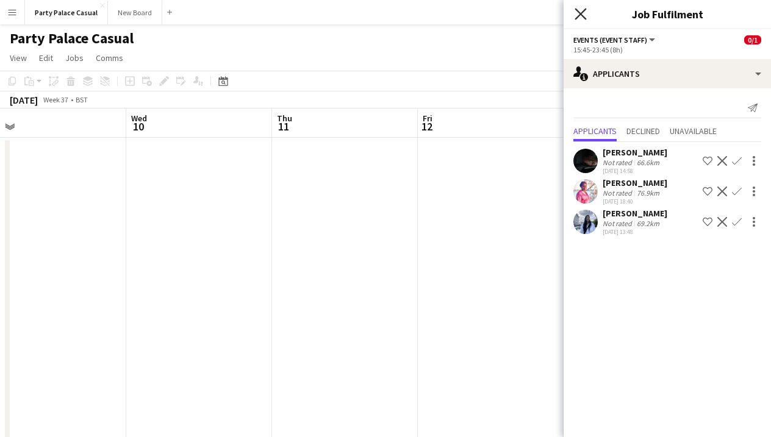
click at [583, 18] on icon "Close pop-in" at bounding box center [581, 14] width 12 height 12
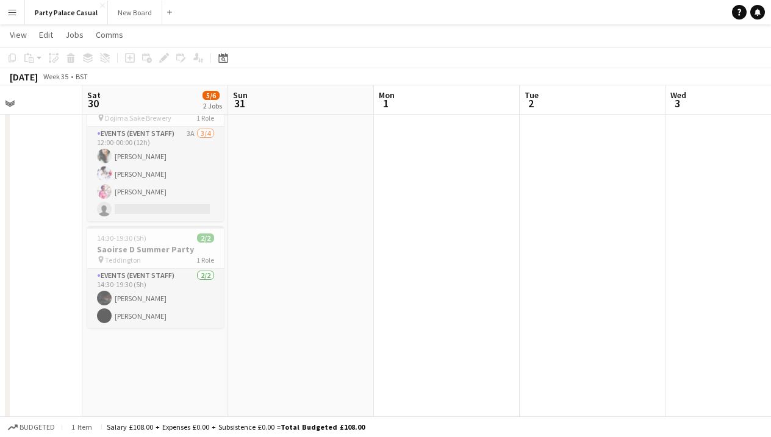
scroll to position [61, 0]
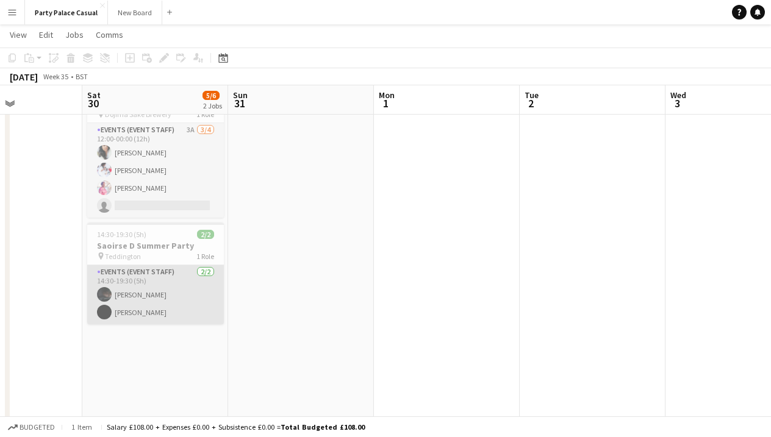
click at [149, 290] on app-card-role "Events (Event Staff) [DATE] 14:30-19:30 (5h) [PERSON_NAME] [PERSON_NAME]" at bounding box center [155, 294] width 137 height 59
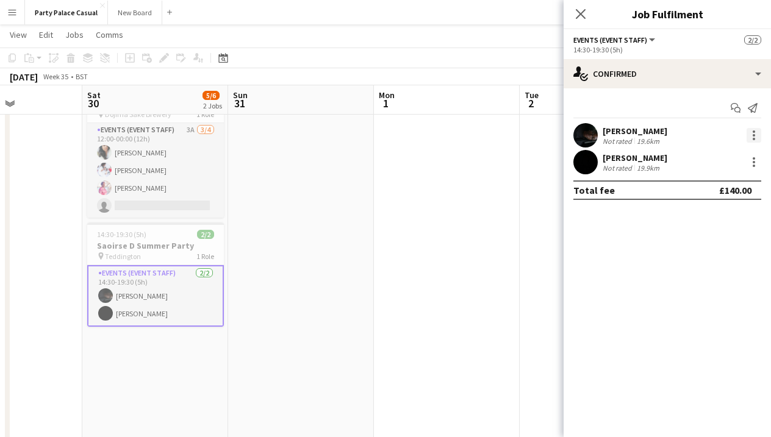
click at [752, 135] on div at bounding box center [754, 135] width 15 height 15
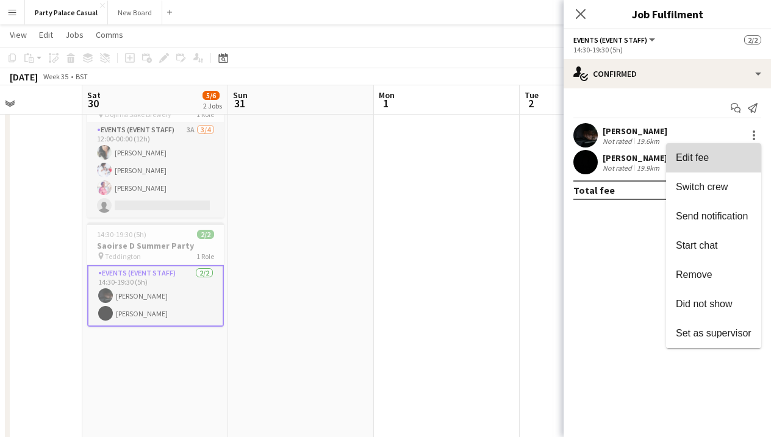
click at [734, 161] on span "Edit fee" at bounding box center [714, 158] width 76 height 11
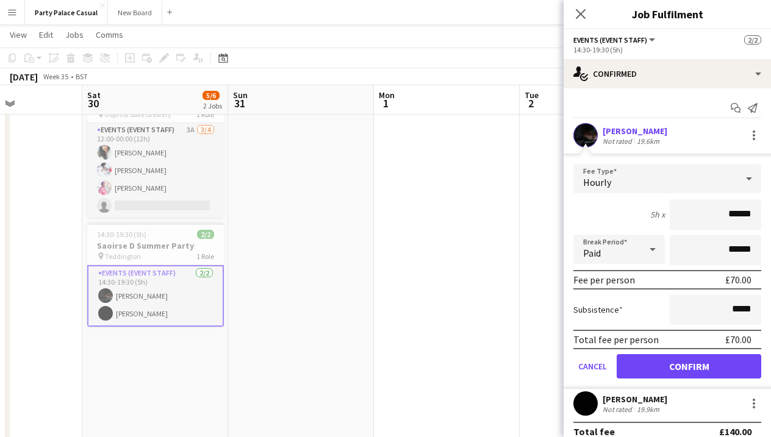
click at [479, 174] on app-date-cell at bounding box center [447, 270] width 146 height 389
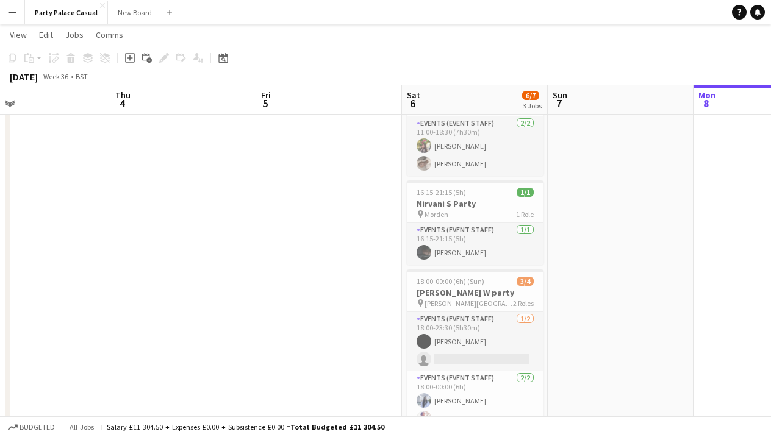
scroll to position [68, 0]
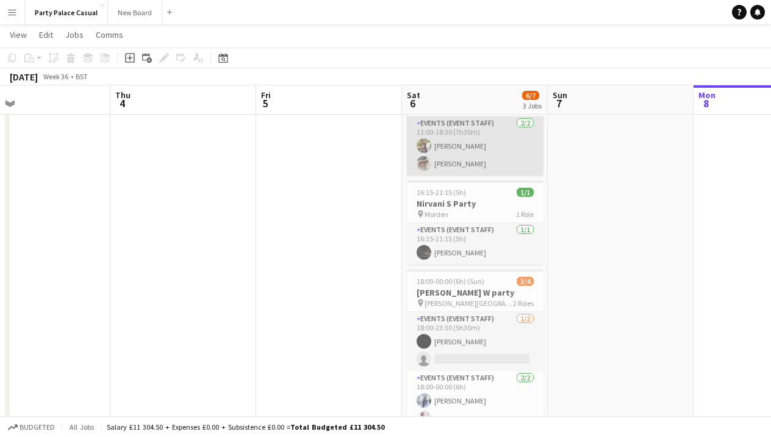
click at [483, 143] on app-card-role "Events (Event Staff) [DATE] 11:00-18:30 (7h30m) [PERSON_NAME] [PERSON_NAME]" at bounding box center [475, 146] width 137 height 59
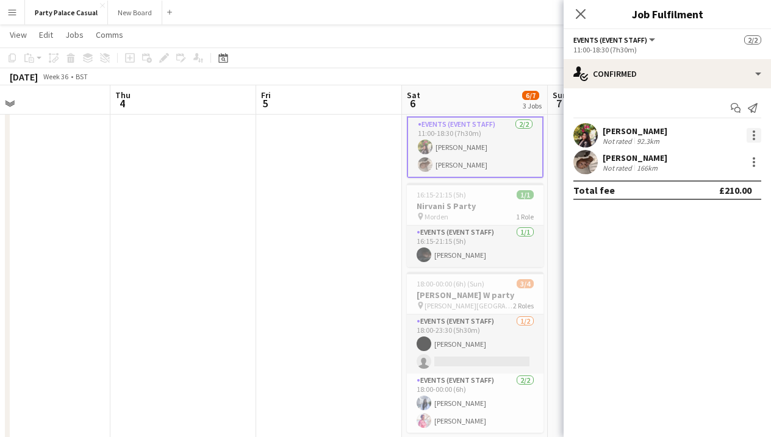
click at [750, 135] on div at bounding box center [754, 135] width 15 height 15
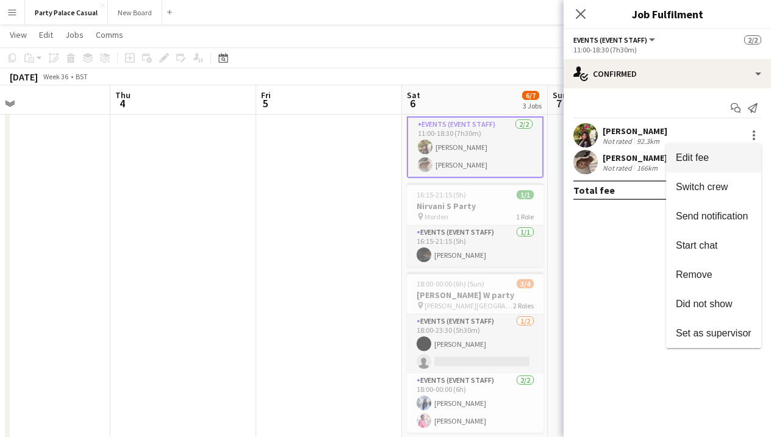
click at [722, 156] on span "Edit fee" at bounding box center [714, 158] width 76 height 11
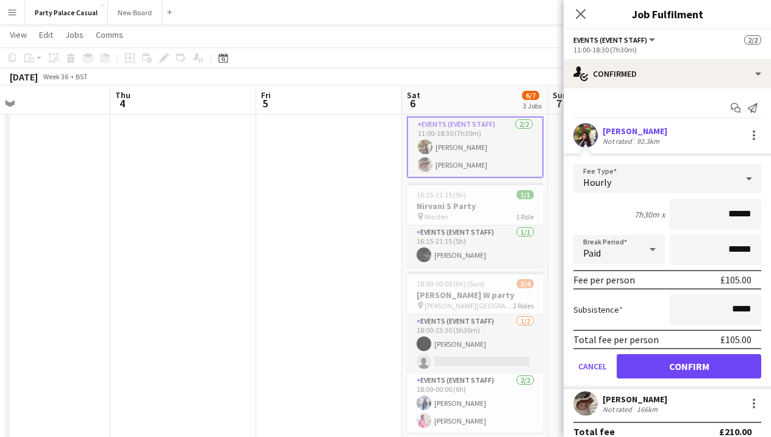
click at [317, 181] on app-date-cell at bounding box center [329, 263] width 146 height 389
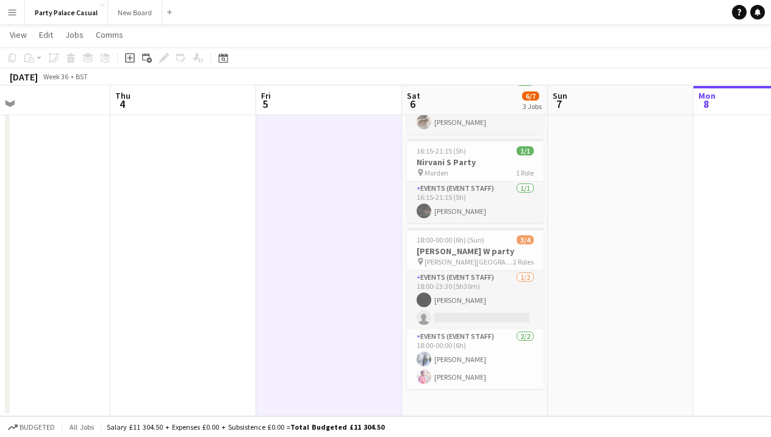
scroll to position [109, 0]
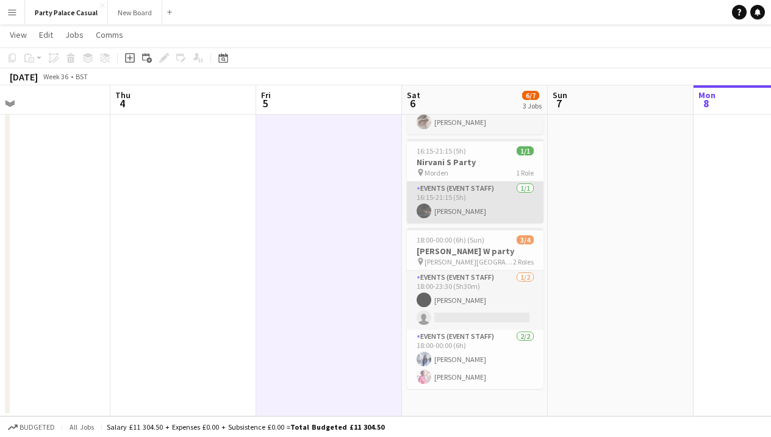
click at [450, 193] on app-card-role "Events (Event Staff) [DATE] 16:15-21:15 (5h) [PERSON_NAME]" at bounding box center [475, 202] width 137 height 41
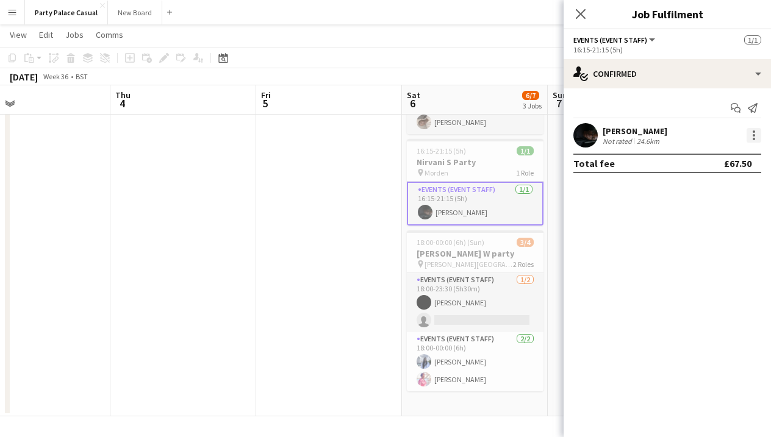
click at [749, 132] on div at bounding box center [754, 135] width 15 height 15
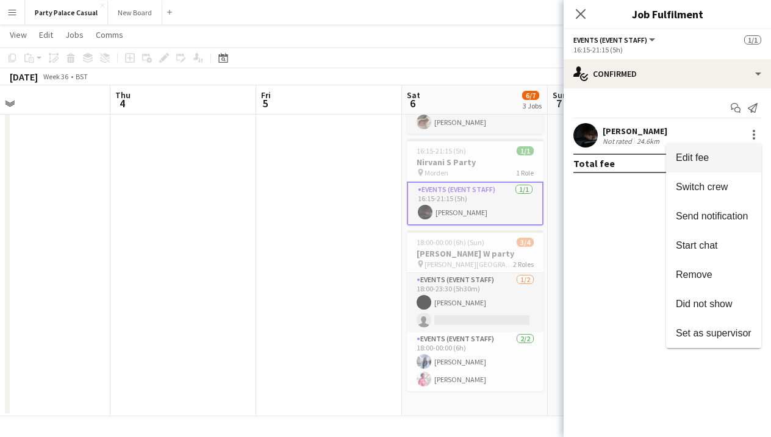
click at [731, 165] on button "Edit fee" at bounding box center [713, 157] width 95 height 29
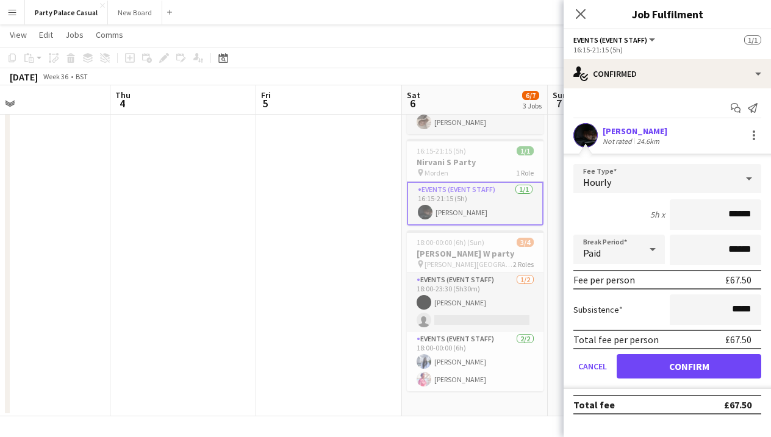
click at [283, 183] on app-date-cell at bounding box center [329, 221] width 146 height 389
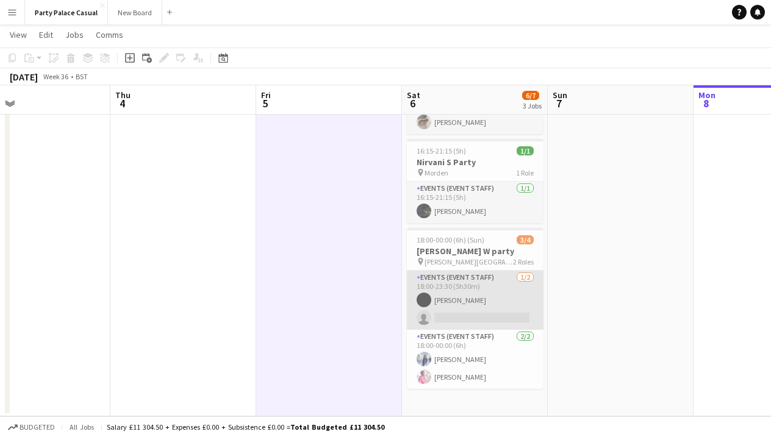
click at [500, 294] on app-card-role "Events (Event Staff) [DATE] 18:00-23:30 (5h30m) [PERSON_NAME] single-neutral-ac…" at bounding box center [475, 300] width 137 height 59
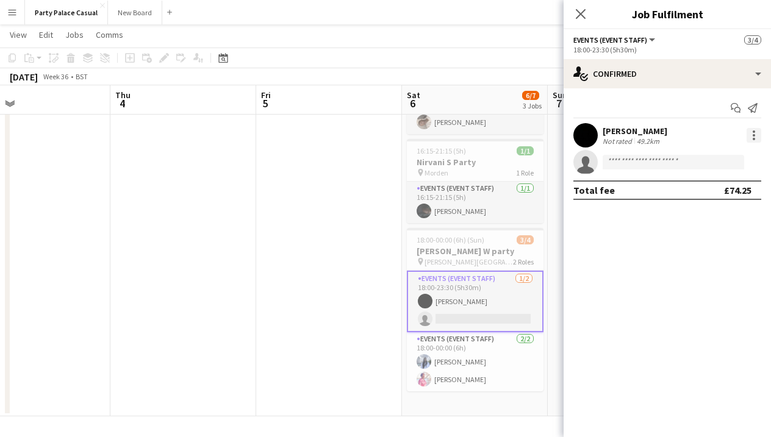
click at [754, 135] on div at bounding box center [754, 135] width 2 height 2
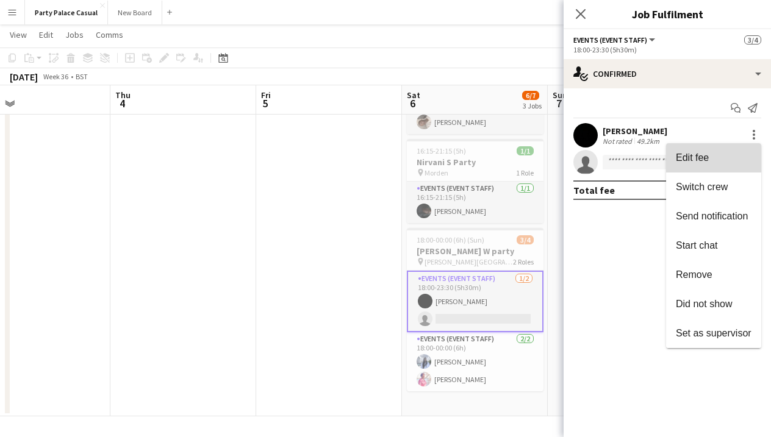
click at [735, 167] on button "Edit fee" at bounding box center [713, 157] width 95 height 29
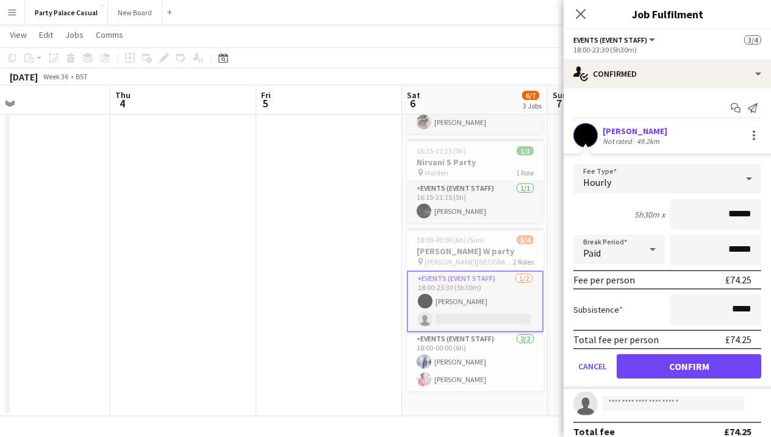
click at [472, 71] on div "[DATE] Week 36 • BST" at bounding box center [385, 76] width 771 height 17
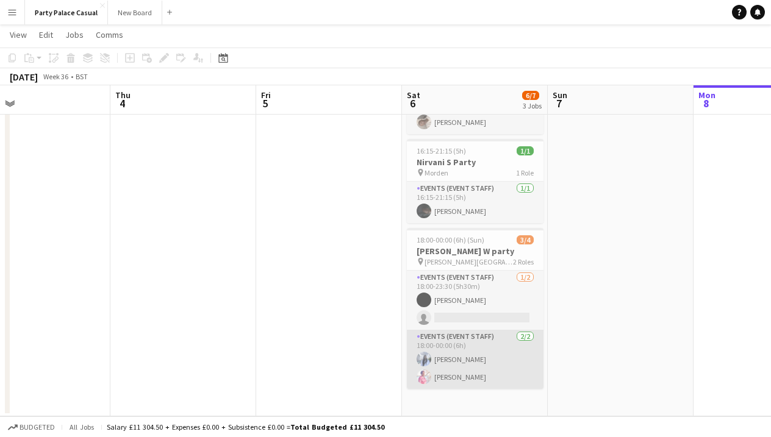
click at [483, 356] on app-card-role "Events (Event Staff) [DATE] 18:00-00:00 (6h) [PERSON_NAME] [PERSON_NAME]" at bounding box center [475, 359] width 137 height 59
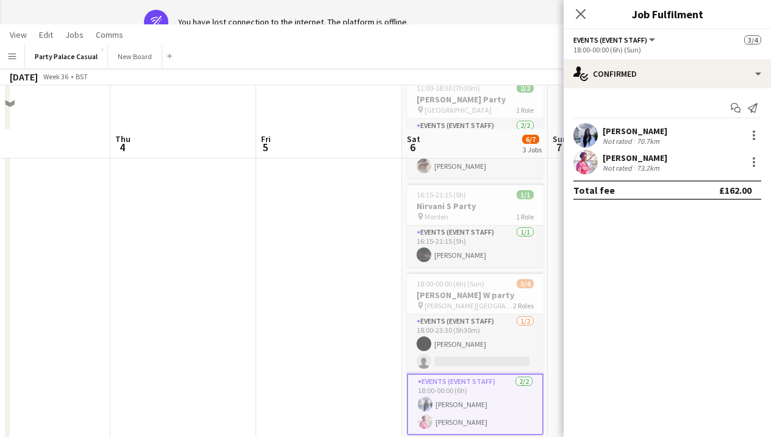
scroll to position [0, 0]
